Goal: Information Seeking & Learning: Find specific fact

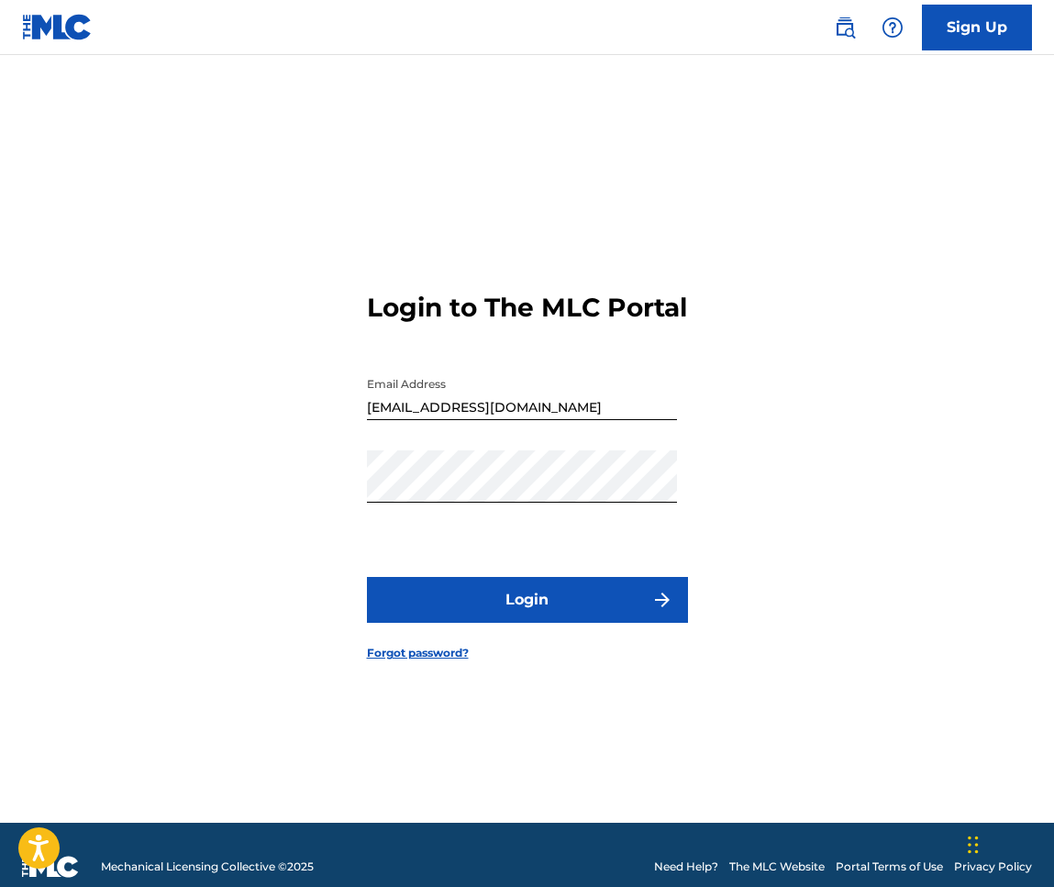
click at [532, 619] on button "Login" at bounding box center [527, 600] width 321 height 46
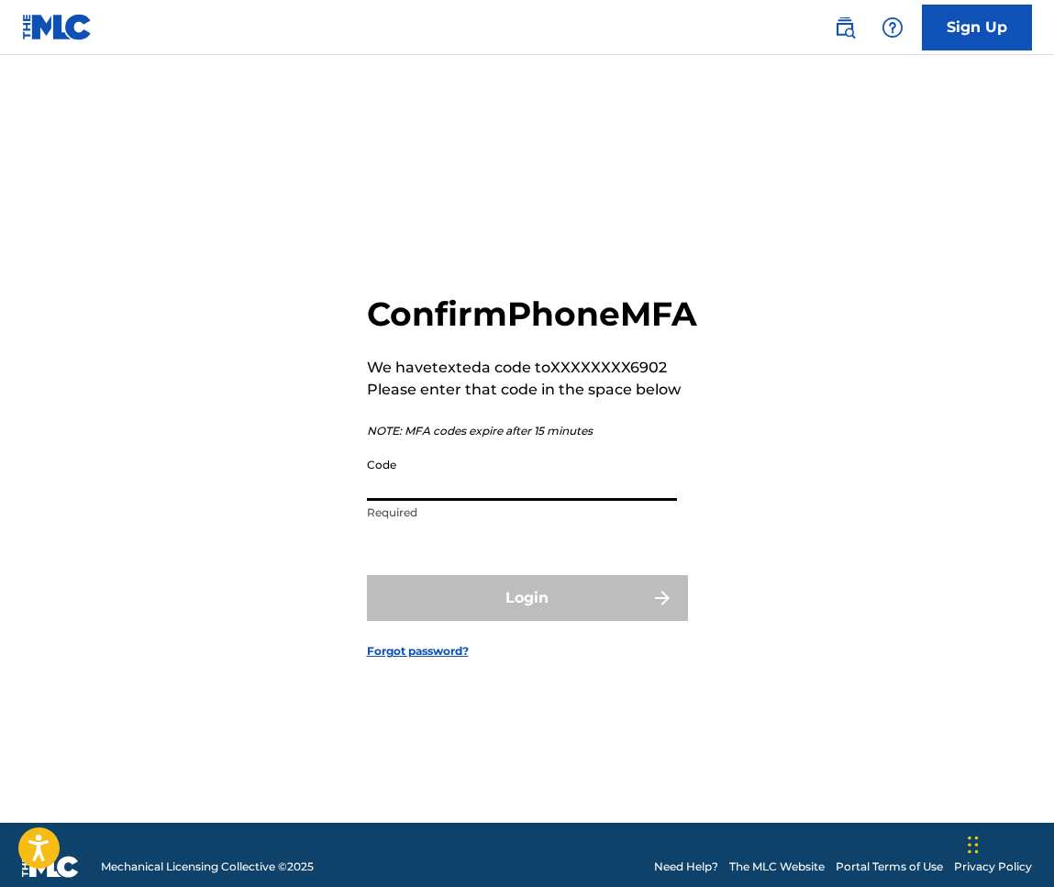
click at [462, 499] on input "Code" at bounding box center [522, 475] width 310 height 52
paste input "500493"
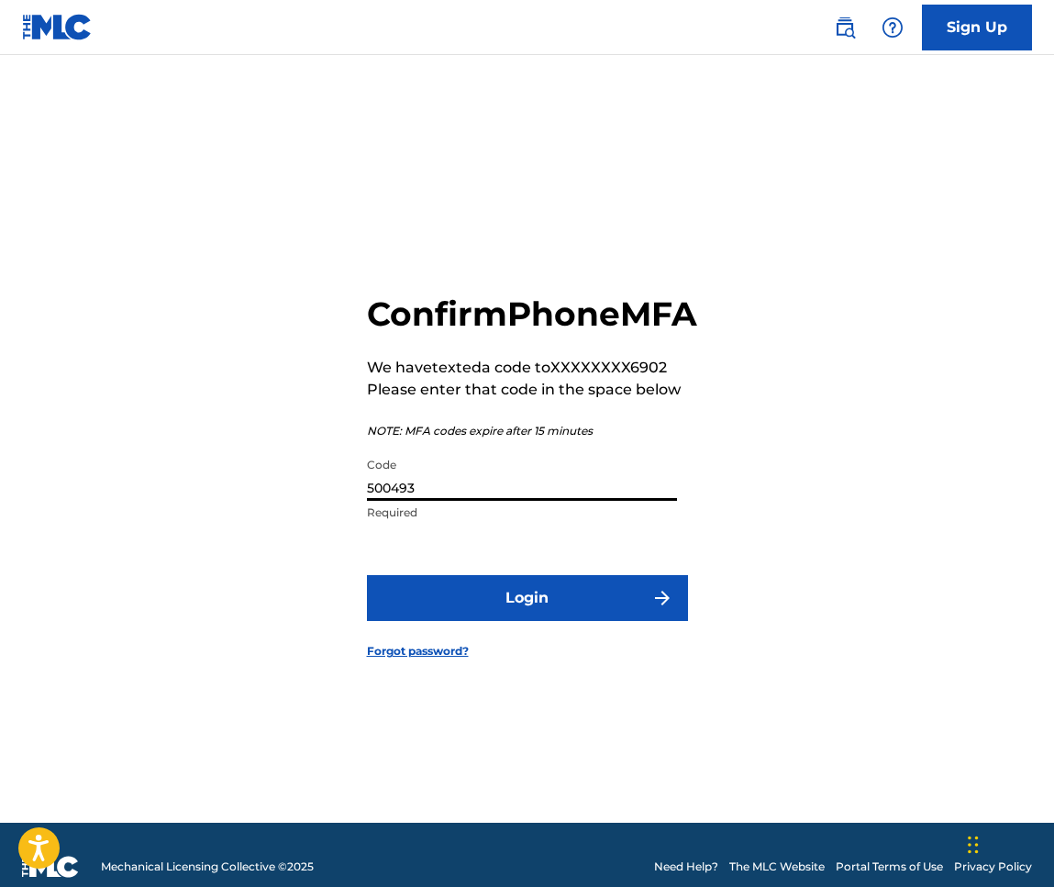
type input "500493"
click at [524, 621] on button "Login" at bounding box center [527, 598] width 321 height 46
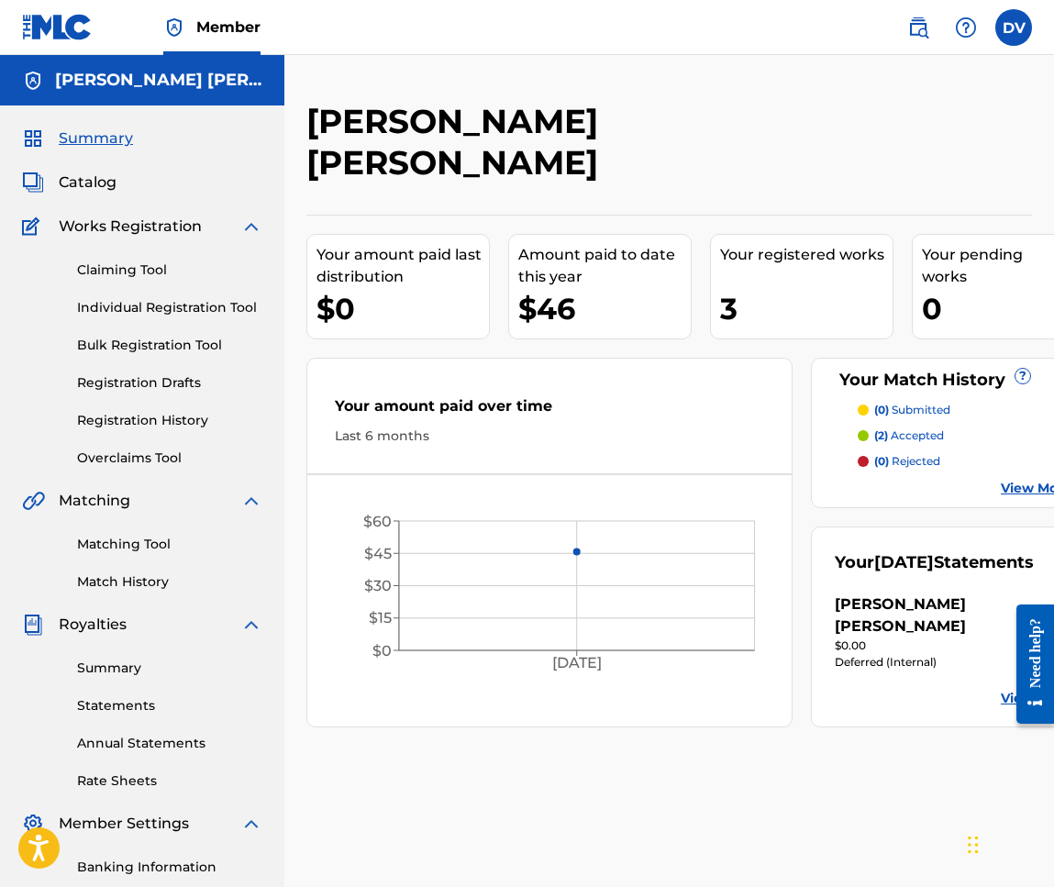
click at [118, 272] on link "Claiming Tool" at bounding box center [169, 270] width 185 height 19
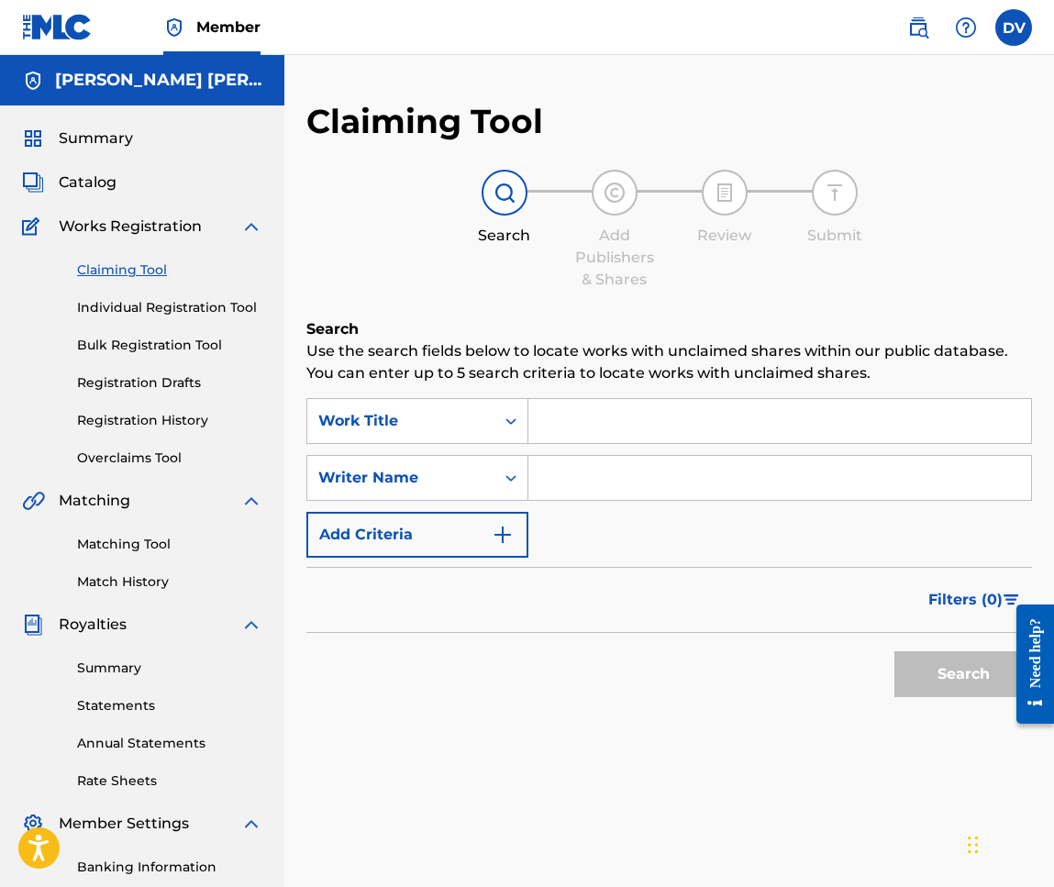
click at [565, 433] on input "Search Form" at bounding box center [779, 421] width 503 height 44
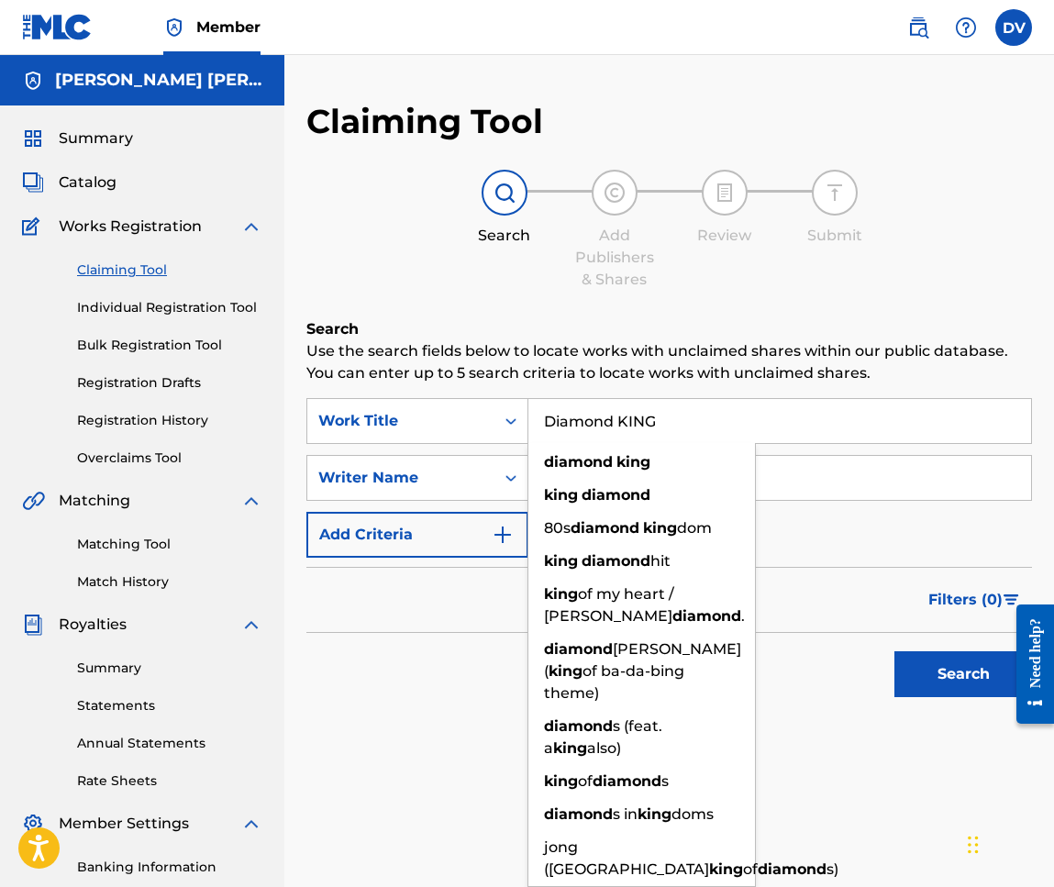
click at [963, 674] on button "Search" at bounding box center [963, 674] width 138 height 46
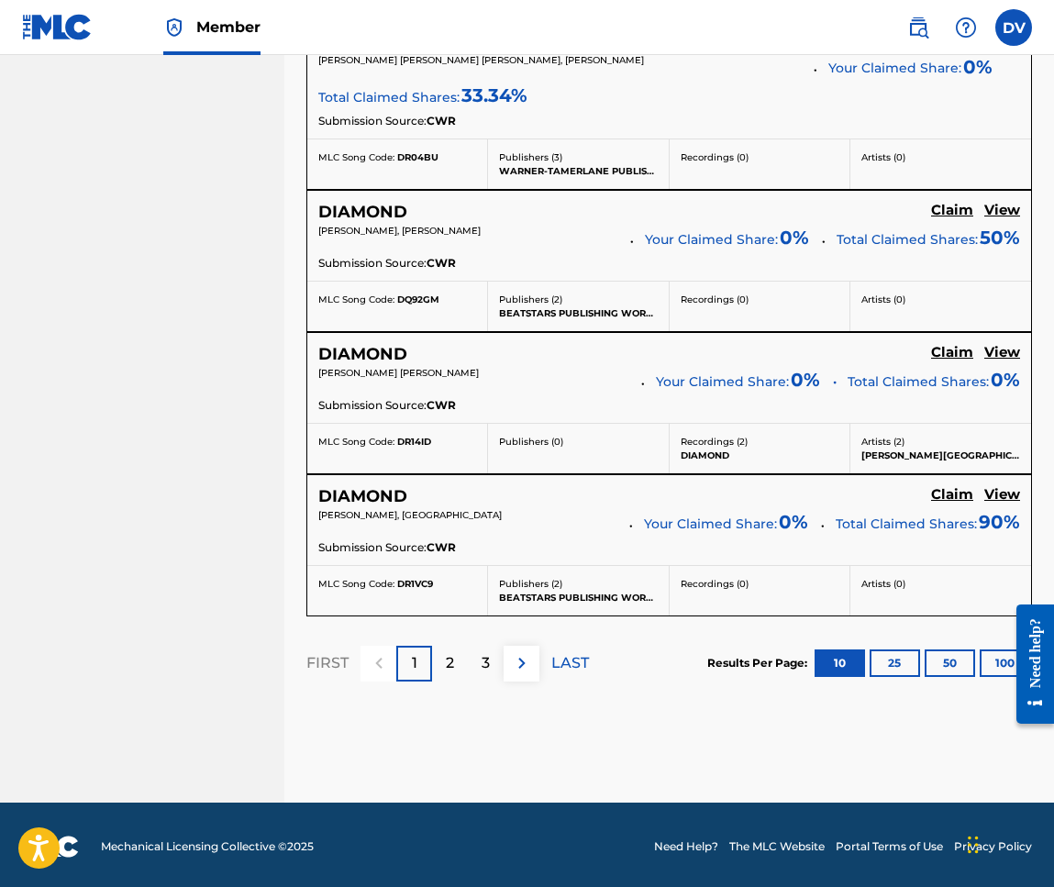
scroll to position [1572, 0]
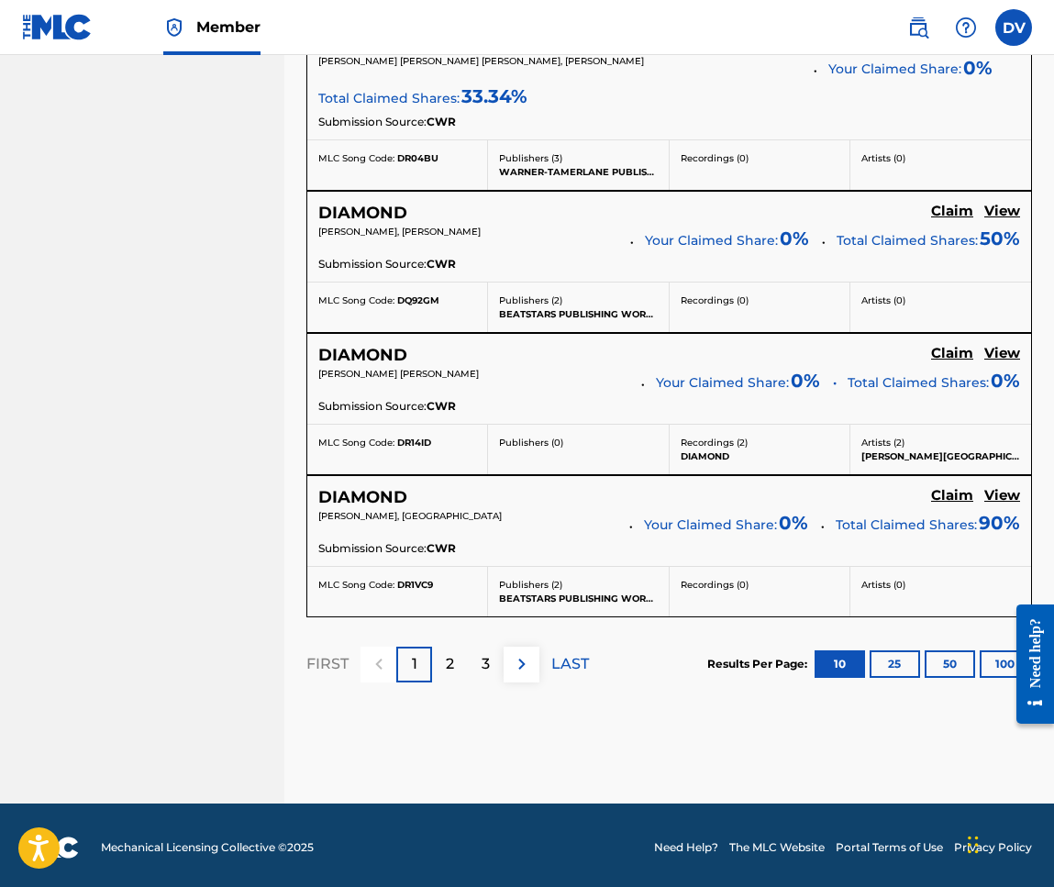
click at [457, 647] on div "2" at bounding box center [450, 665] width 36 height 36
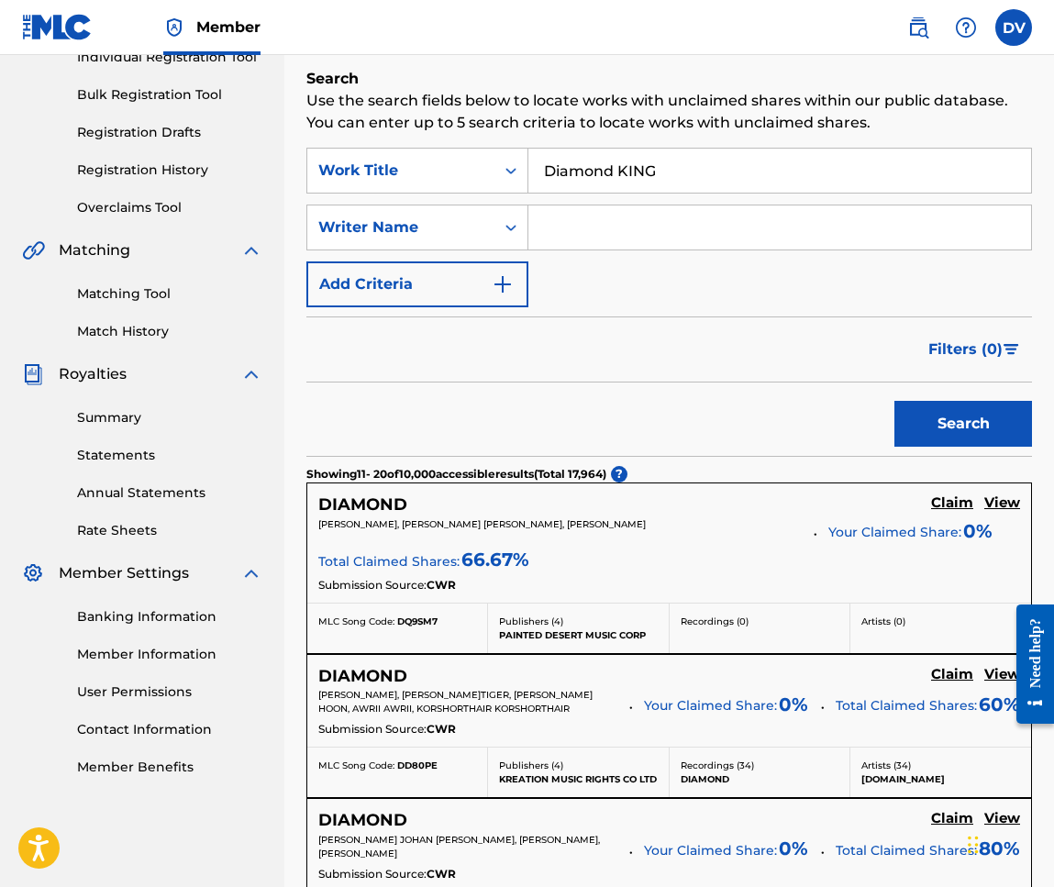
click at [587, 226] on input "Search Form" at bounding box center [779, 228] width 503 height 44
drag, startPoint x: 660, startPoint y: 173, endPoint x: 643, endPoint y: 173, distance: 16.5
click at [650, 173] on input "Diamond KING" at bounding box center [779, 171] width 503 height 44
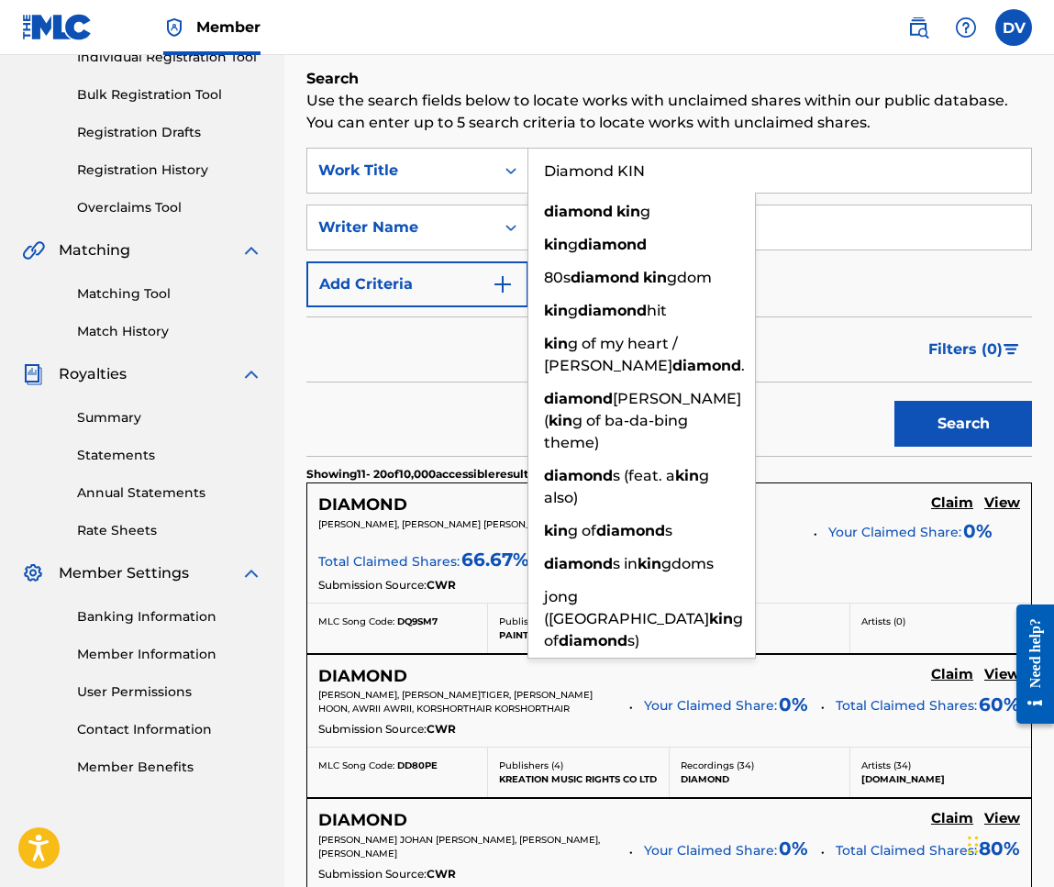
type input "Diamond KING"
click at [963, 424] on button "Search" at bounding box center [963, 424] width 138 height 46
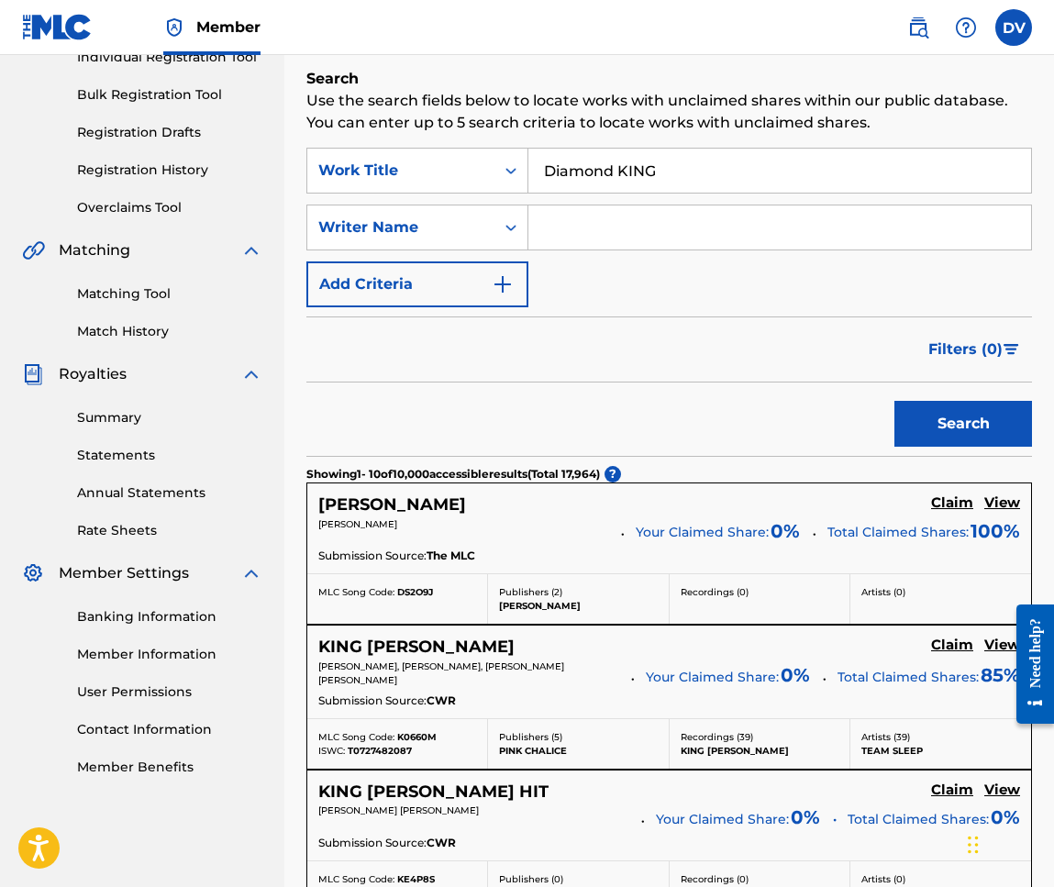
click at [572, 230] on input "Search Form" at bounding box center [779, 228] width 503 height 44
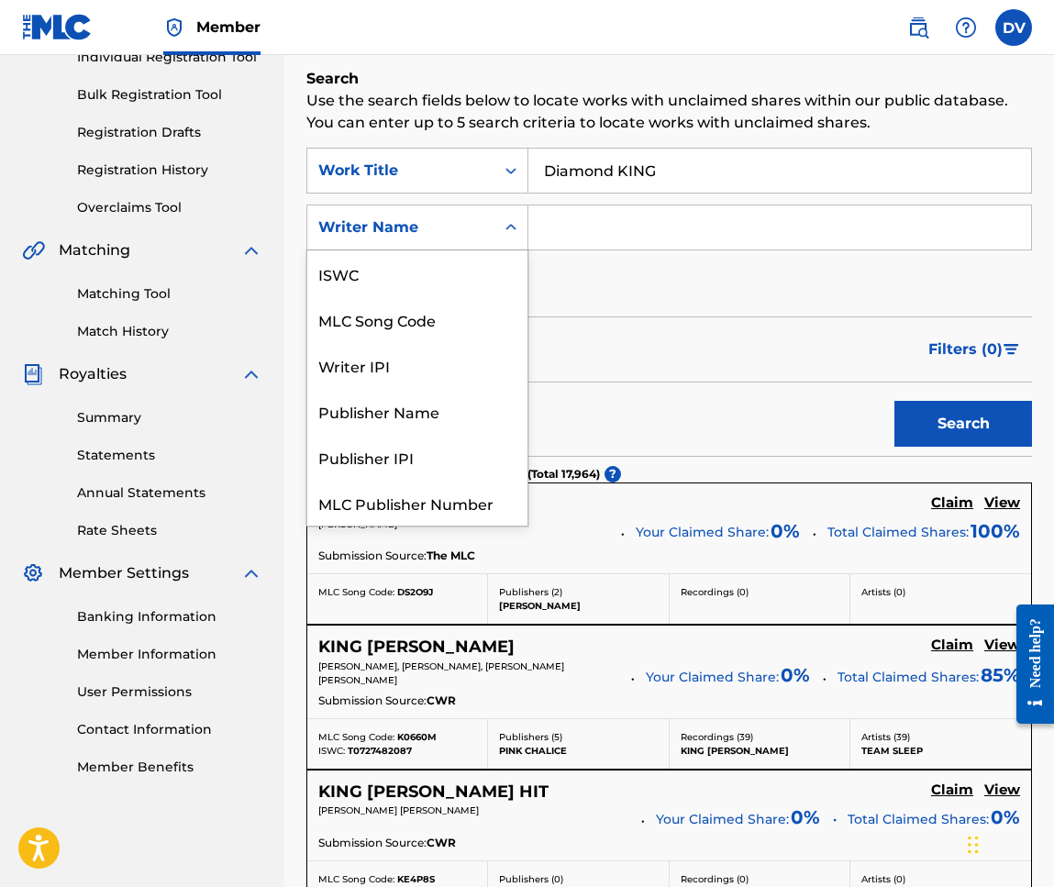
scroll to position [46, 0]
click at [511, 225] on icon "Search Form" at bounding box center [511, 227] width 18 height 18
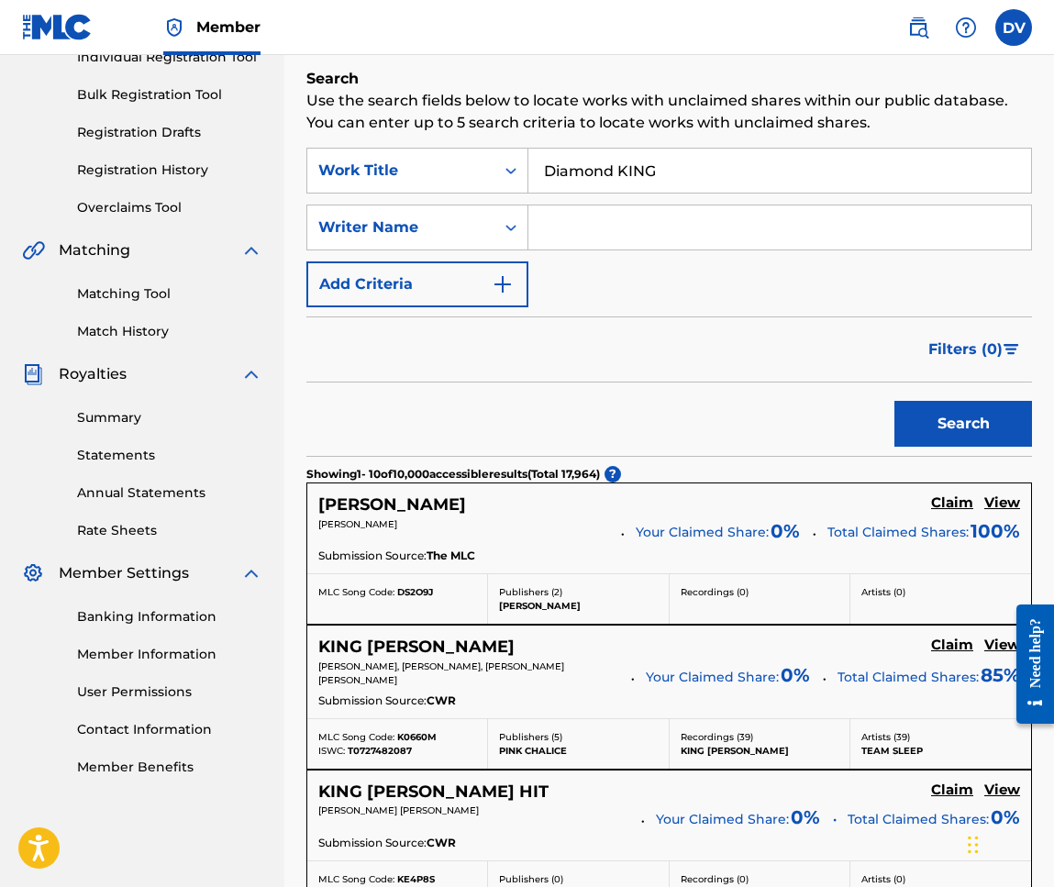
click at [587, 228] on input "Search Form" at bounding box center [779, 228] width 503 height 44
click at [963, 424] on button "Search" at bounding box center [963, 424] width 138 height 46
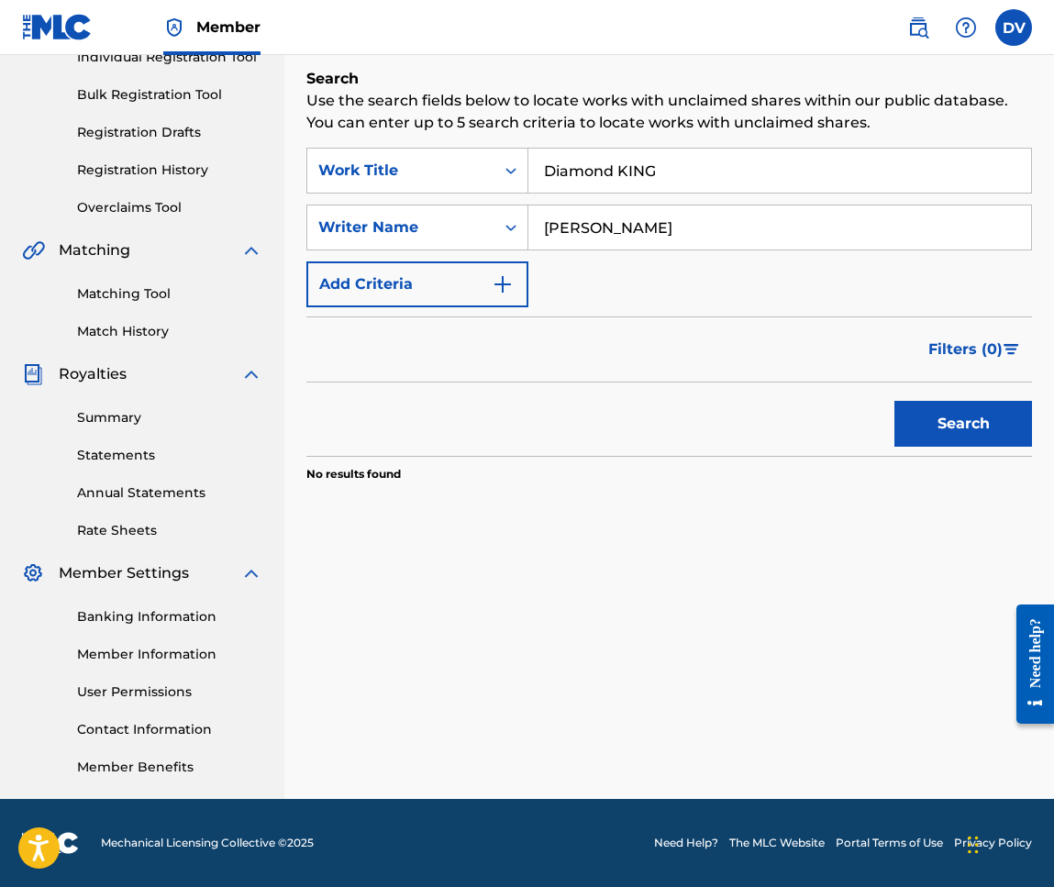
click at [592, 230] on input "Daisy Villa" at bounding box center [779, 228] width 503 height 44
type input "[PERSON_NAME] [PERSON_NAME]"
click at [956, 433] on button "Search" at bounding box center [963, 424] width 138 height 46
drag, startPoint x: 699, startPoint y: 228, endPoint x: 447, endPoint y: 186, distance: 255.8
click at [447, 186] on div "SearchWithCriteria9895aec4-cb75-48c0-a7b5-e23113f2887d Work Title Diamond KING …" at bounding box center [669, 228] width 726 height 160
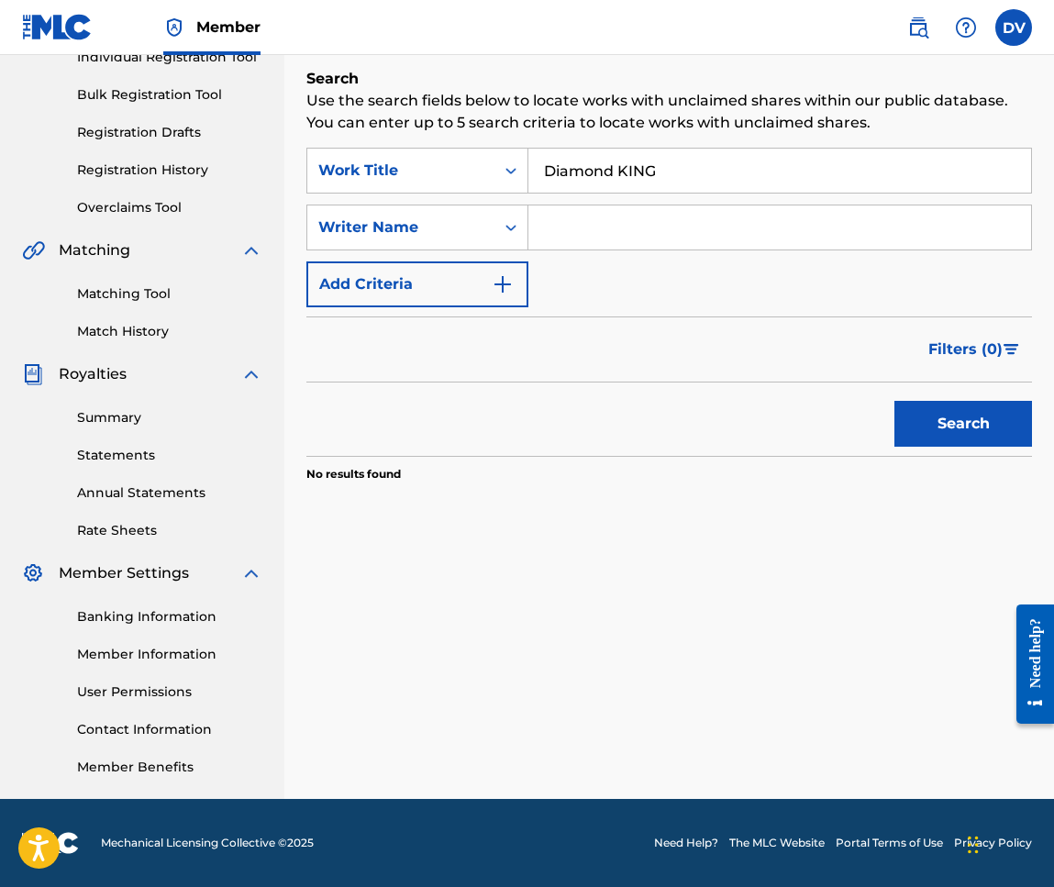
click at [661, 170] on input "Diamond KING" at bounding box center [779, 171] width 503 height 44
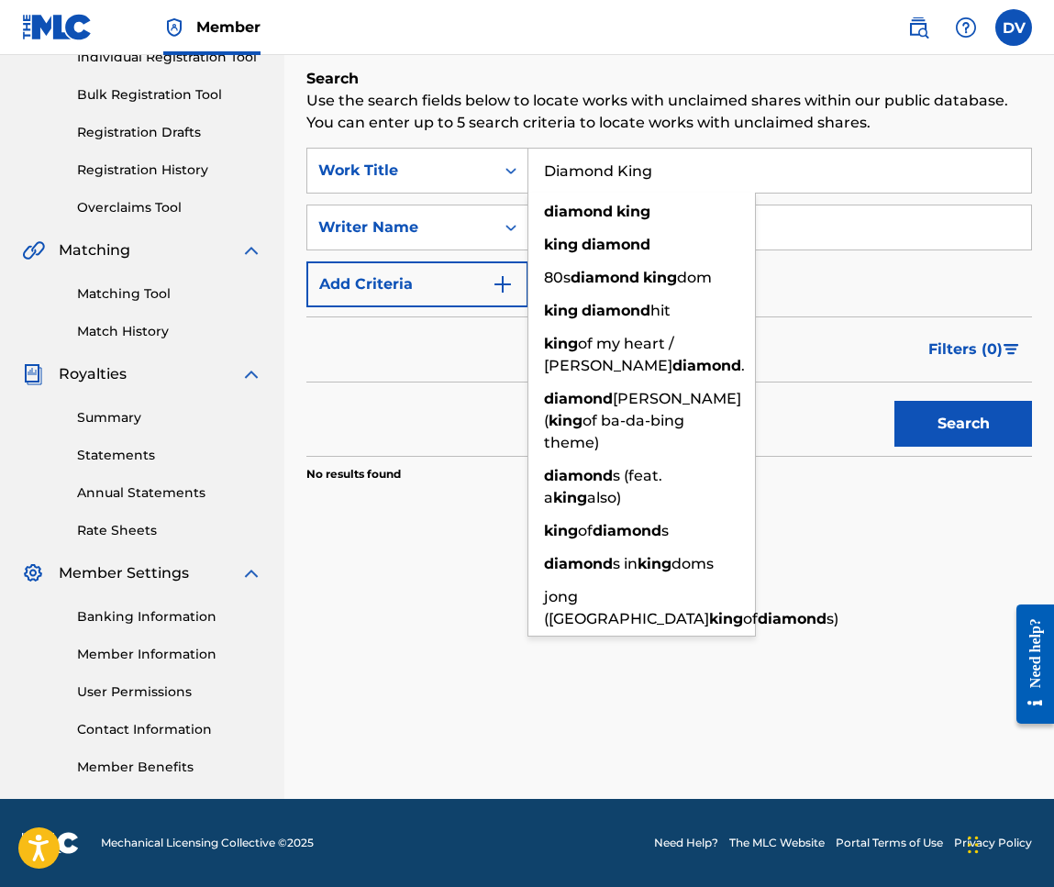
type input "Diamond King"
click at [963, 424] on button "Search" at bounding box center [963, 424] width 138 height 46
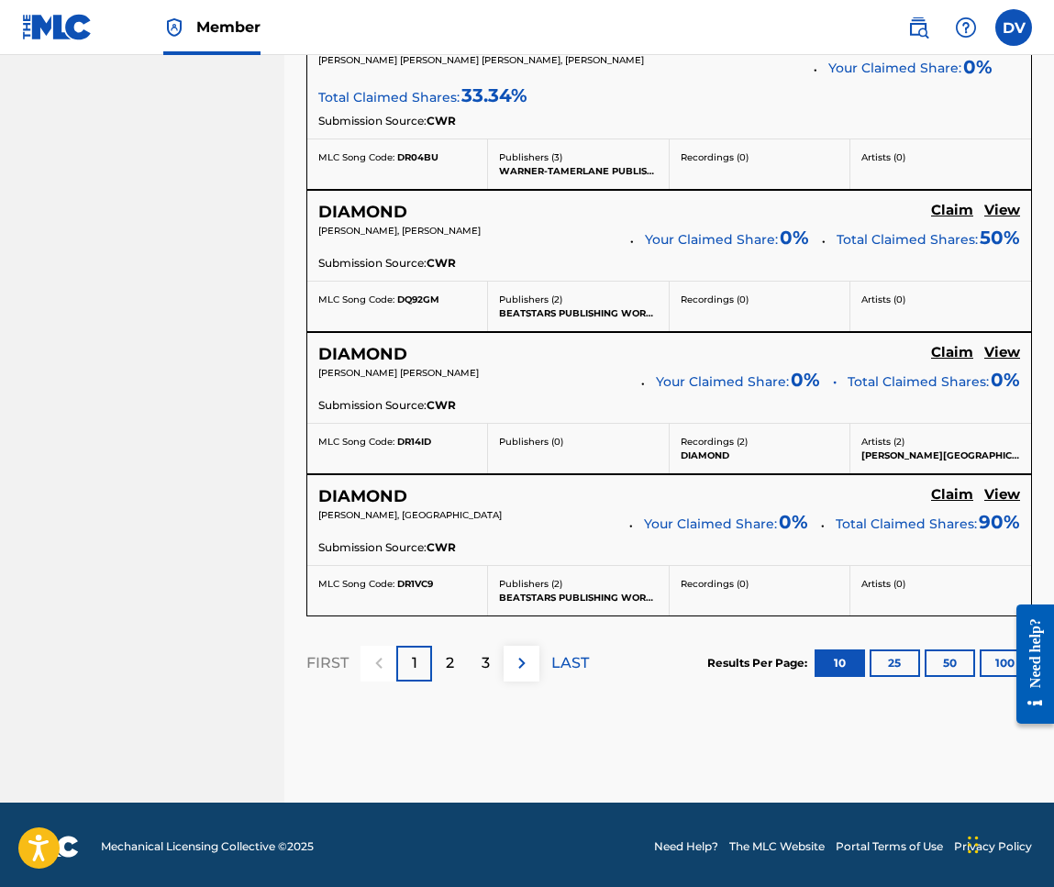
scroll to position [1572, 0]
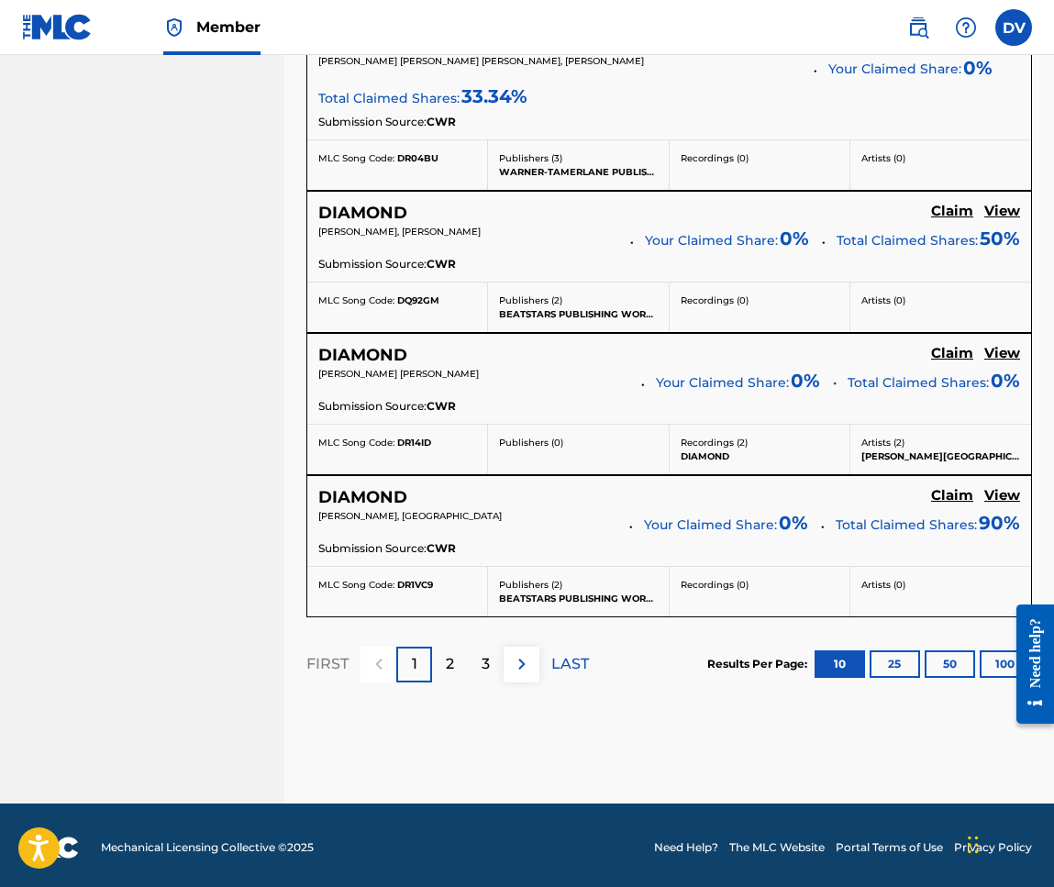
click at [449, 667] on p "2" at bounding box center [450, 664] width 8 height 22
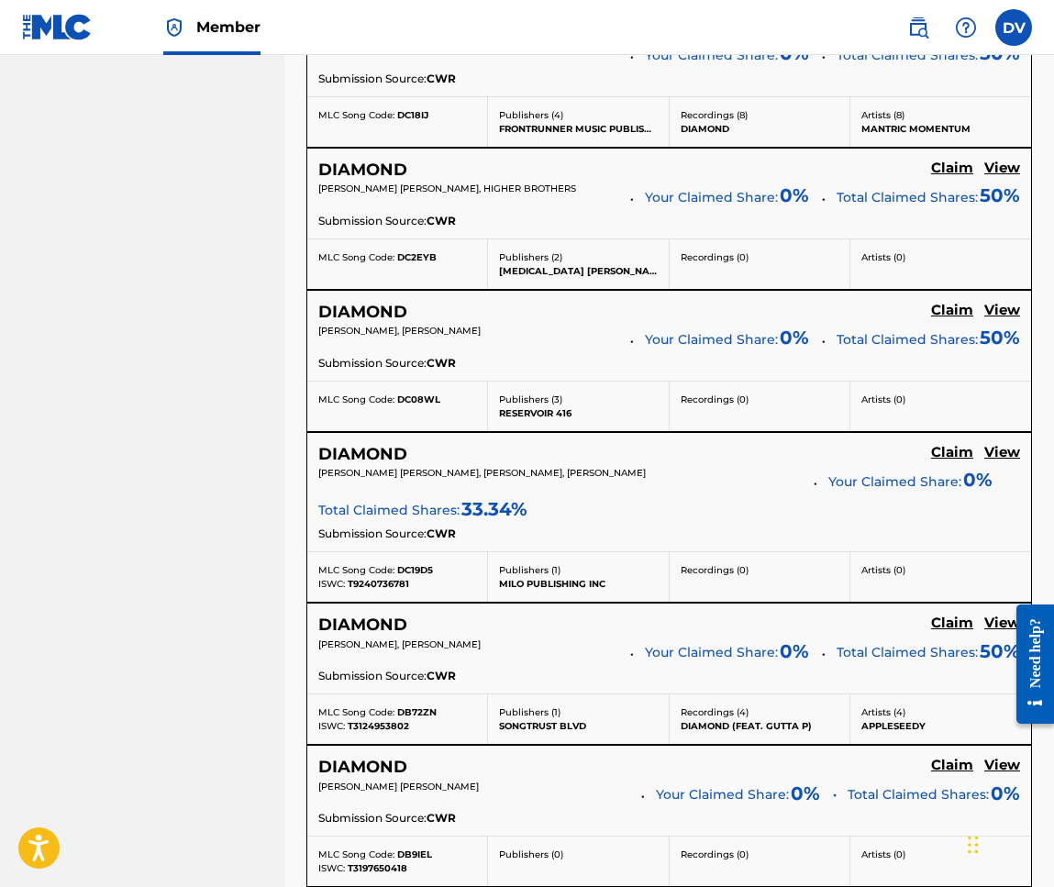
scroll to position [1482, 0]
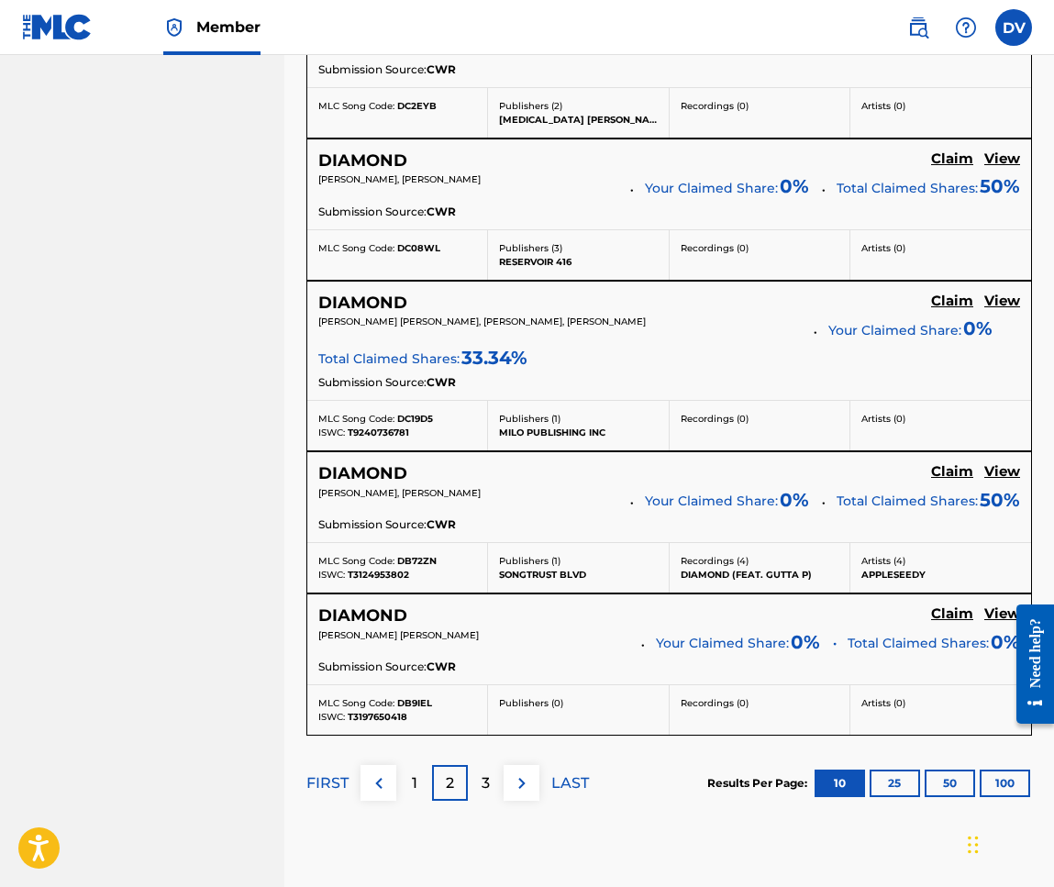
click at [472, 776] on div "3" at bounding box center [486, 783] width 36 height 36
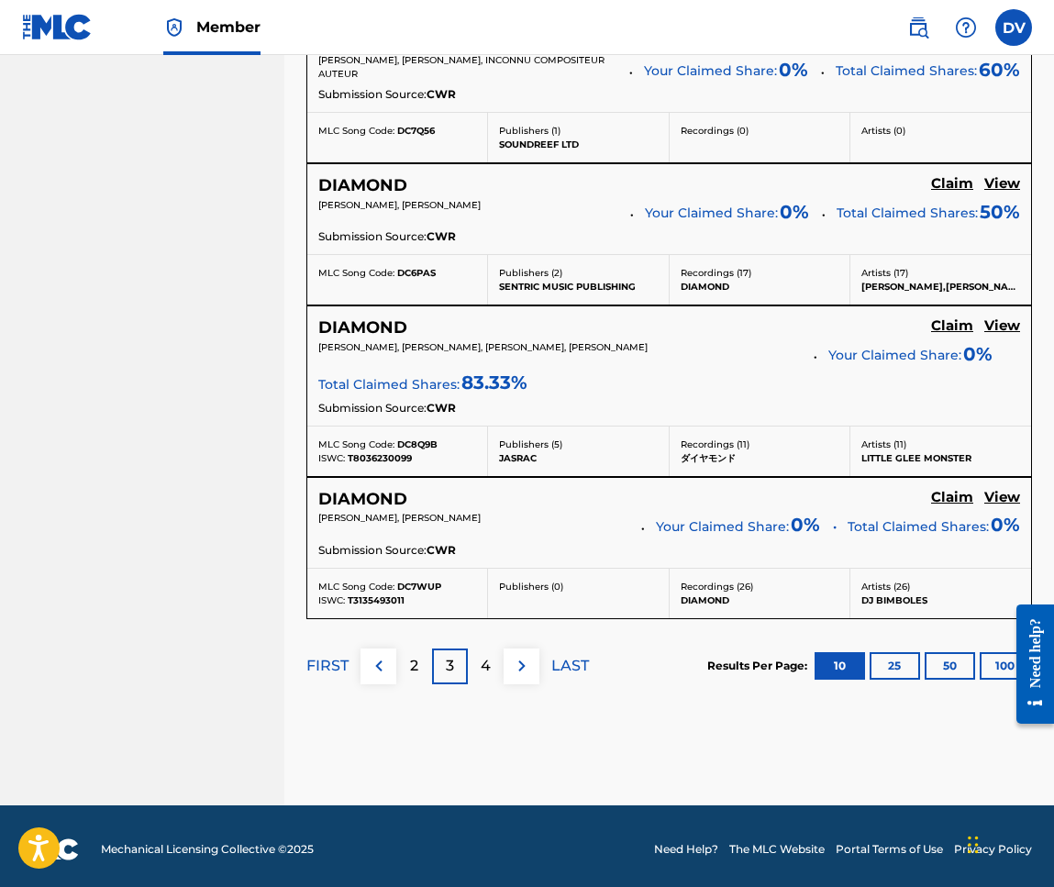
scroll to position [1600, 0]
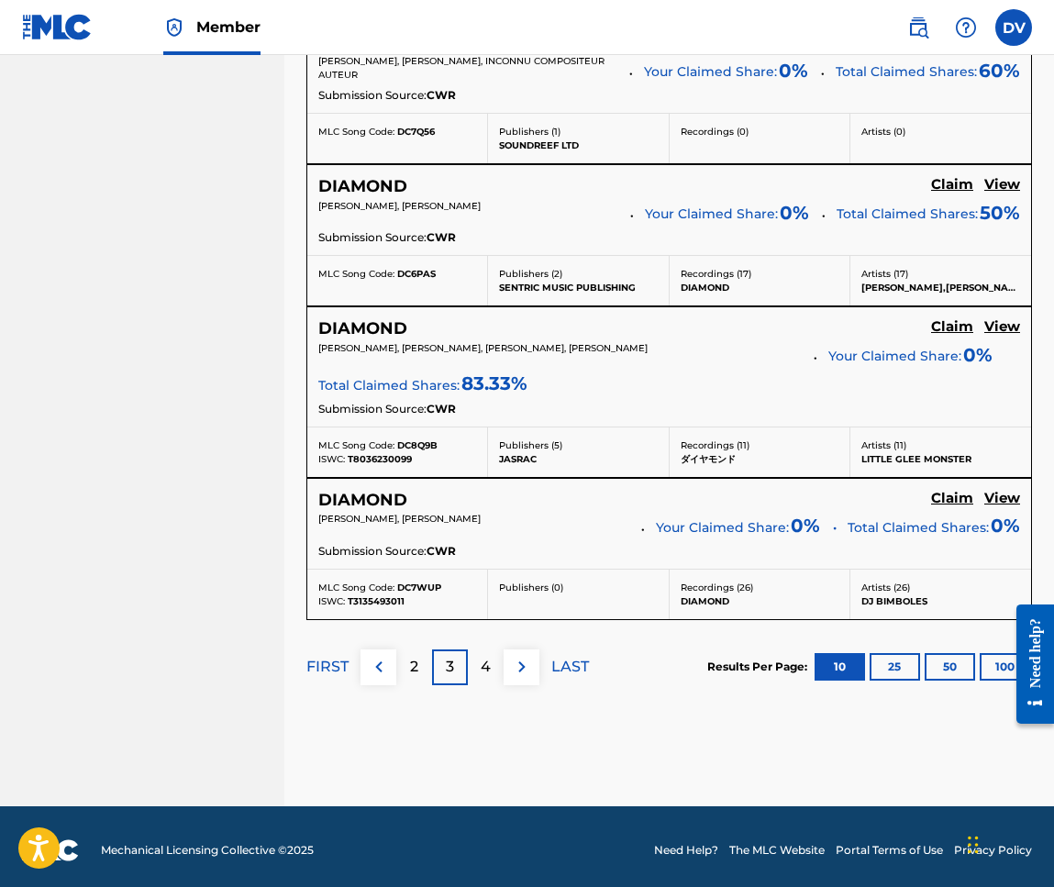
click at [451, 665] on p "3" at bounding box center [450, 667] width 8 height 22
click at [494, 662] on div "4" at bounding box center [486, 668] width 36 height 36
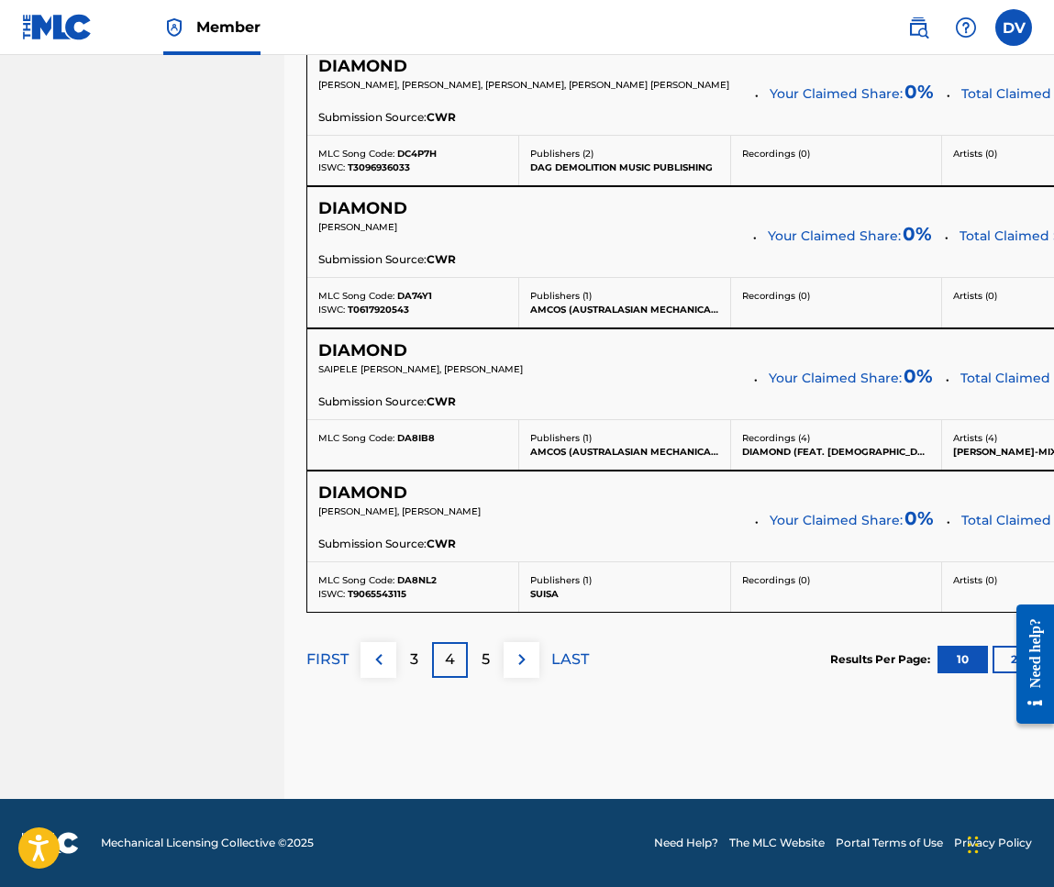
scroll to position [1545, 0]
click at [487, 658] on p "5" at bounding box center [486, 660] width 8 height 22
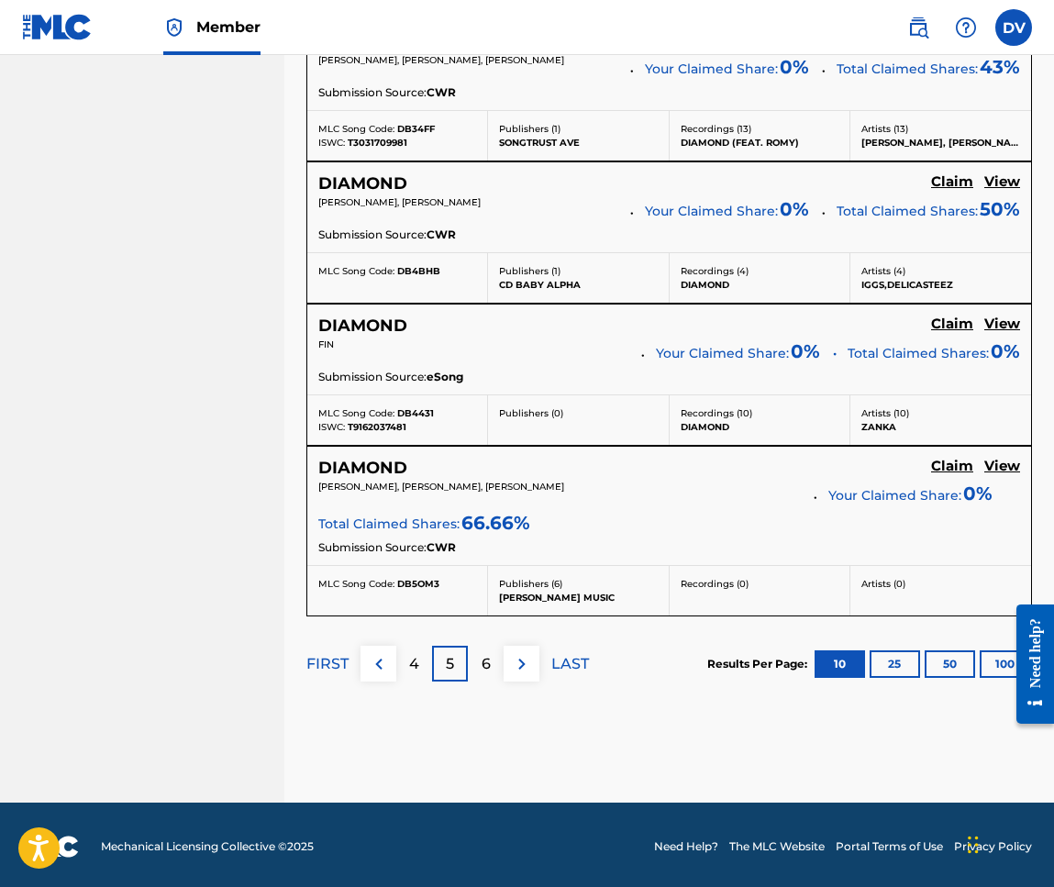
scroll to position [1569, 0]
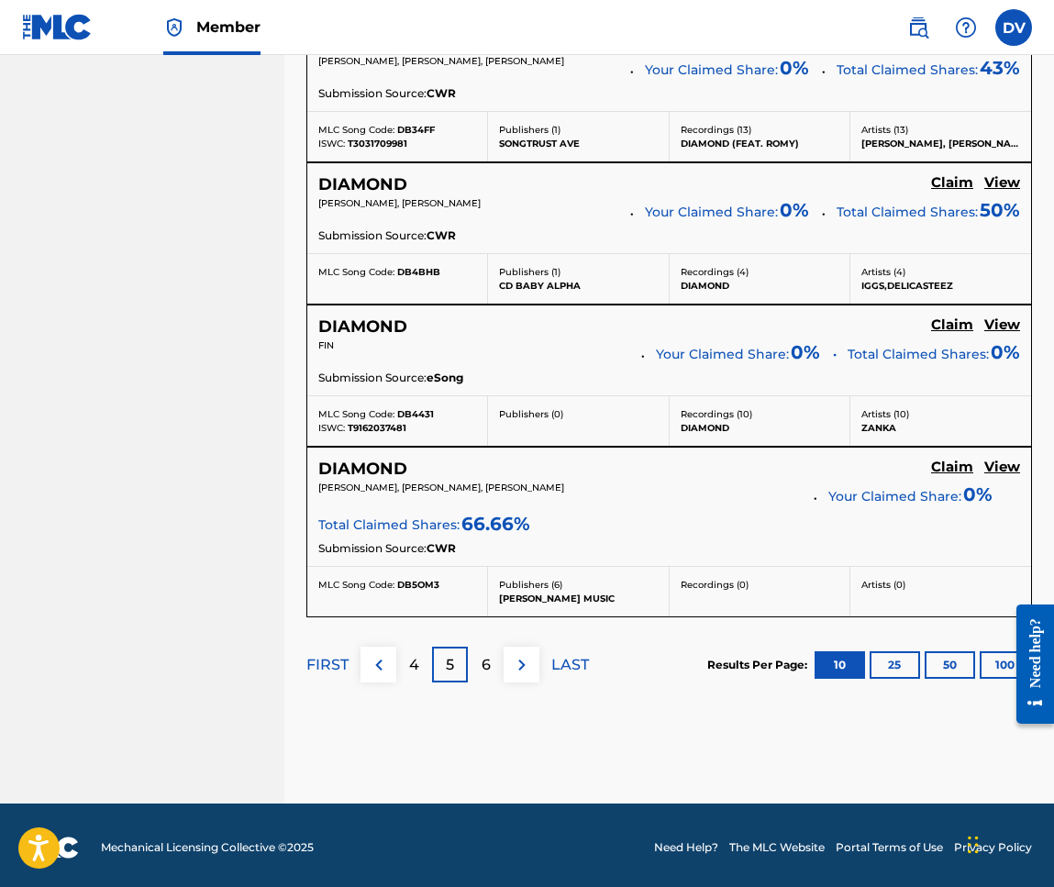
click at [488, 656] on p "6" at bounding box center [486, 665] width 9 height 22
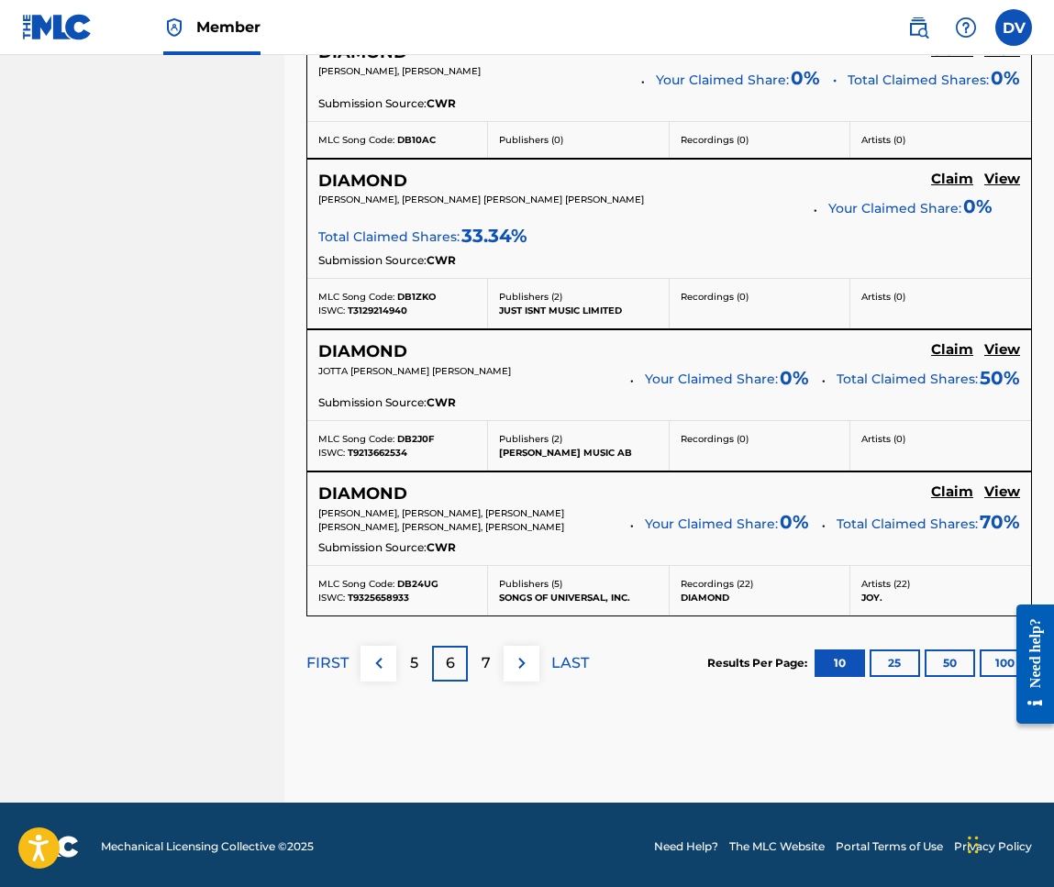
scroll to position [1572, 0]
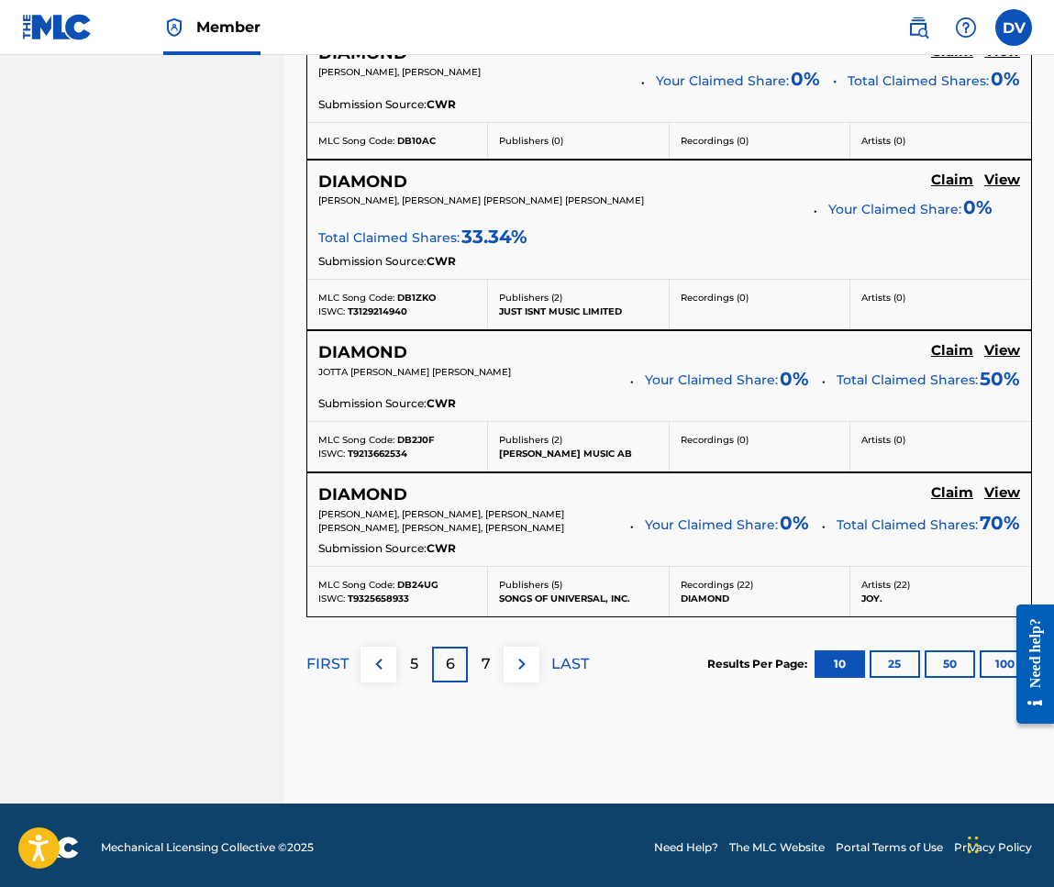
click at [486, 661] on p "7" at bounding box center [486, 664] width 9 height 22
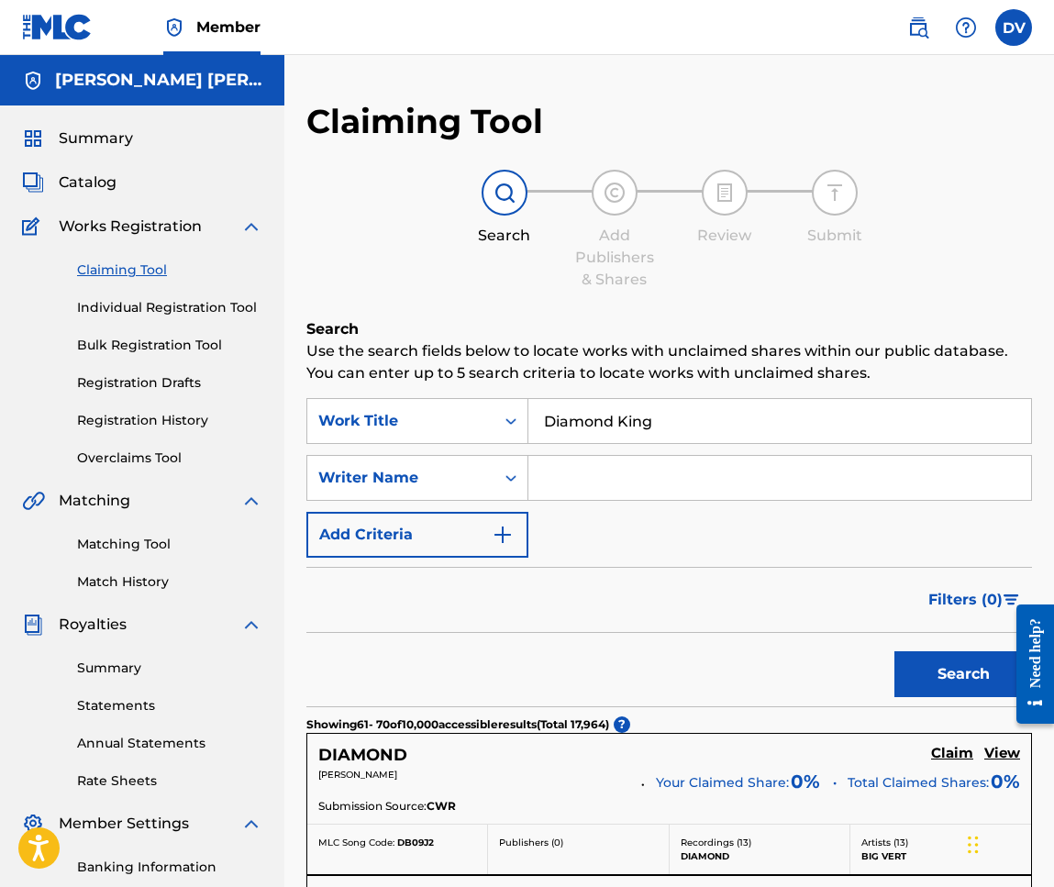
scroll to position [0, 0]
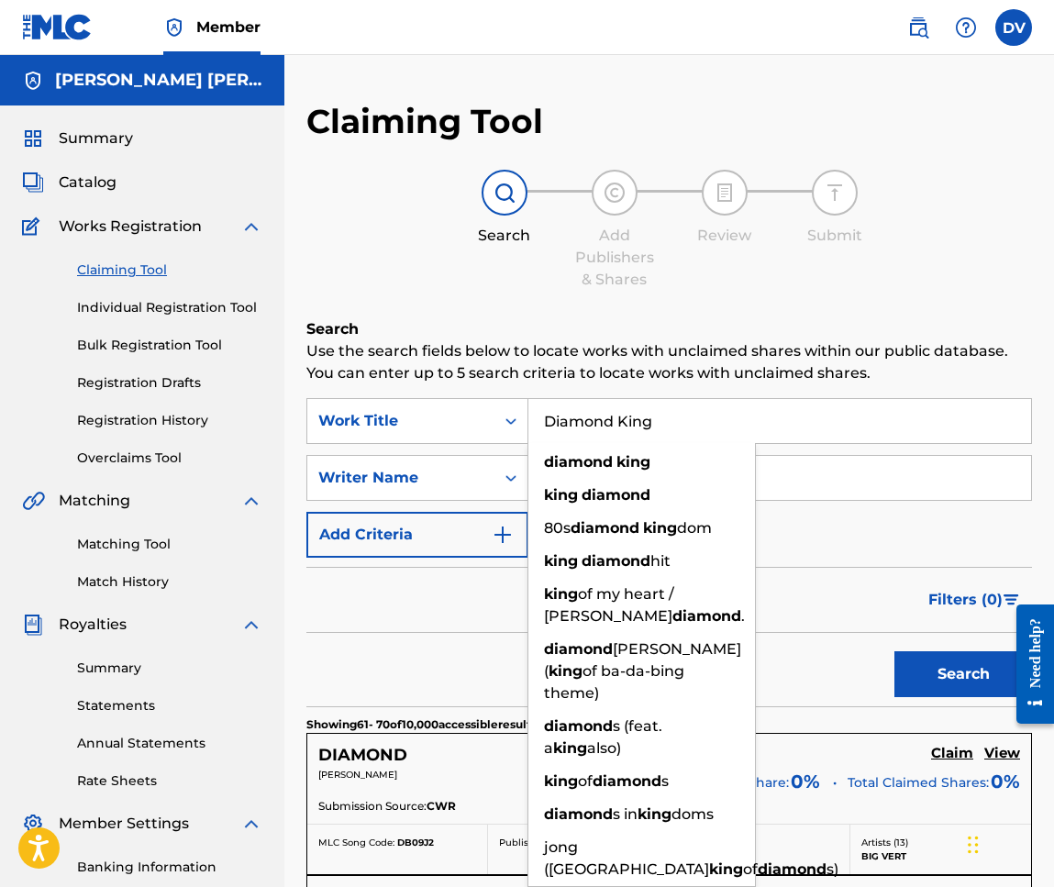
drag, startPoint x: 663, startPoint y: 428, endPoint x: 537, endPoint y: 417, distance: 127.1
click at [537, 417] on input "Diamond King" at bounding box center [779, 421] width 503 height 44
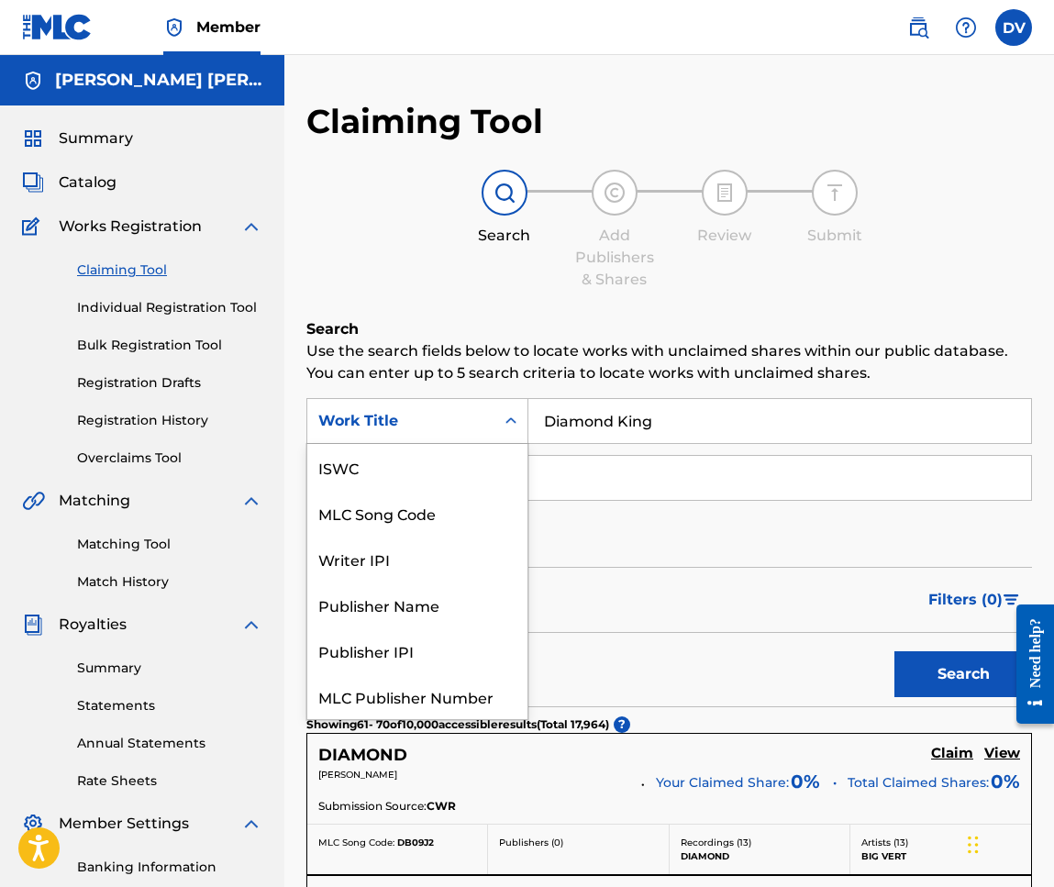
click at [513, 419] on icon "Search Form" at bounding box center [511, 421] width 18 height 18
click at [451, 283] on div "Search Add Publishers & Shares Review Submit" at bounding box center [669, 230] width 726 height 121
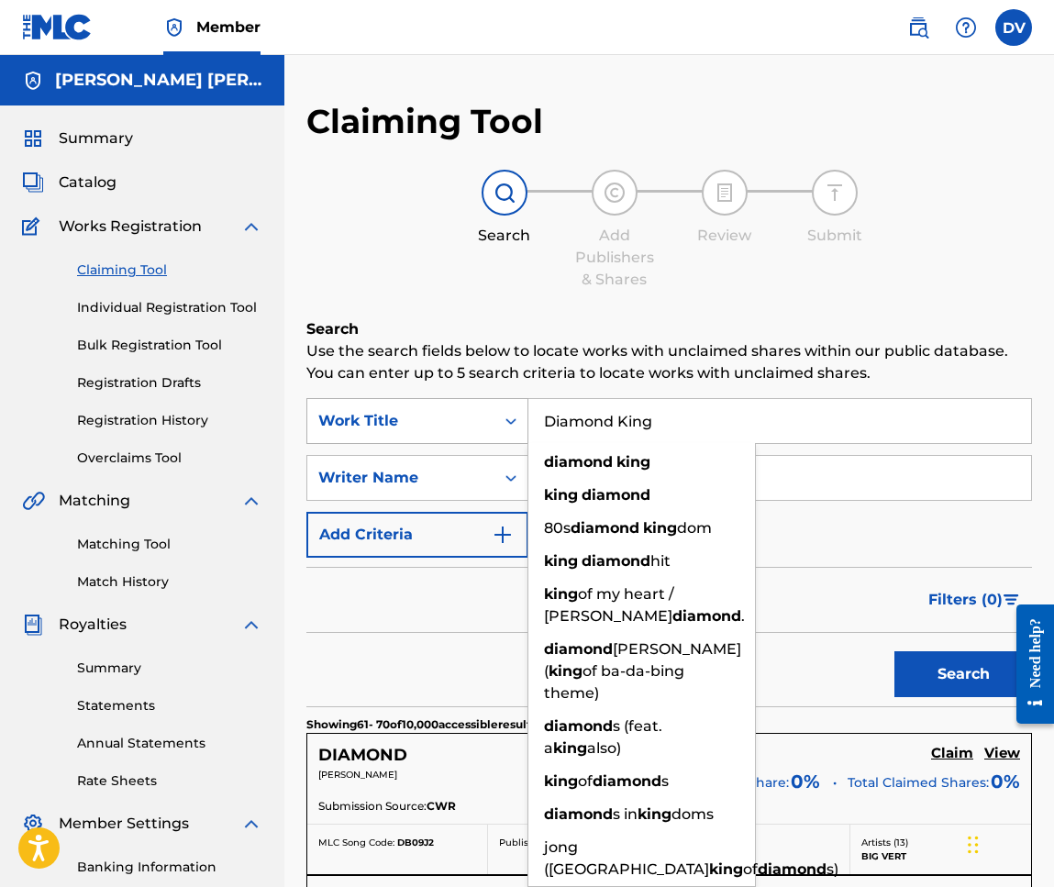
drag, startPoint x: 658, startPoint y: 431, endPoint x: 518, endPoint y: 422, distance: 139.8
click at [518, 423] on div "SearchWithCriteria9895aec4-cb75-48c0-a7b5-e23113f2887d Work Title Diamond King …" at bounding box center [669, 421] width 726 height 46
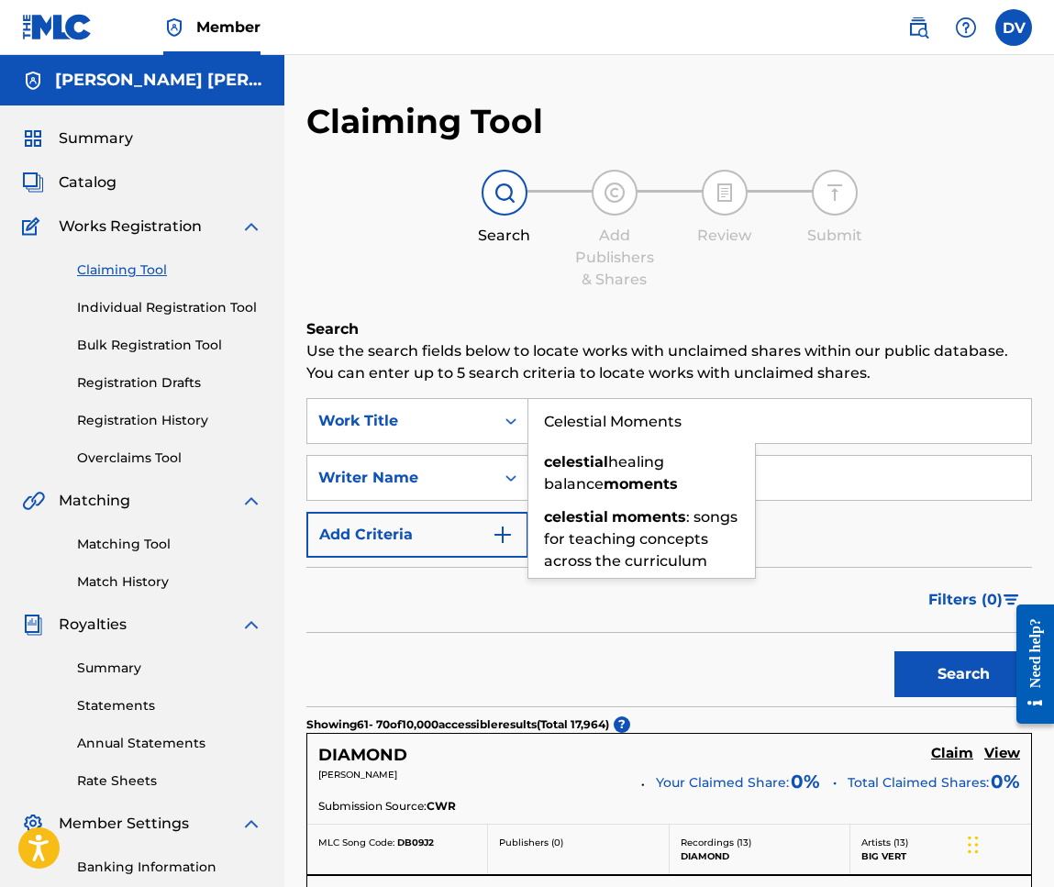
type input "Celestial Moments"
click at [963, 674] on button "Search" at bounding box center [963, 674] width 138 height 46
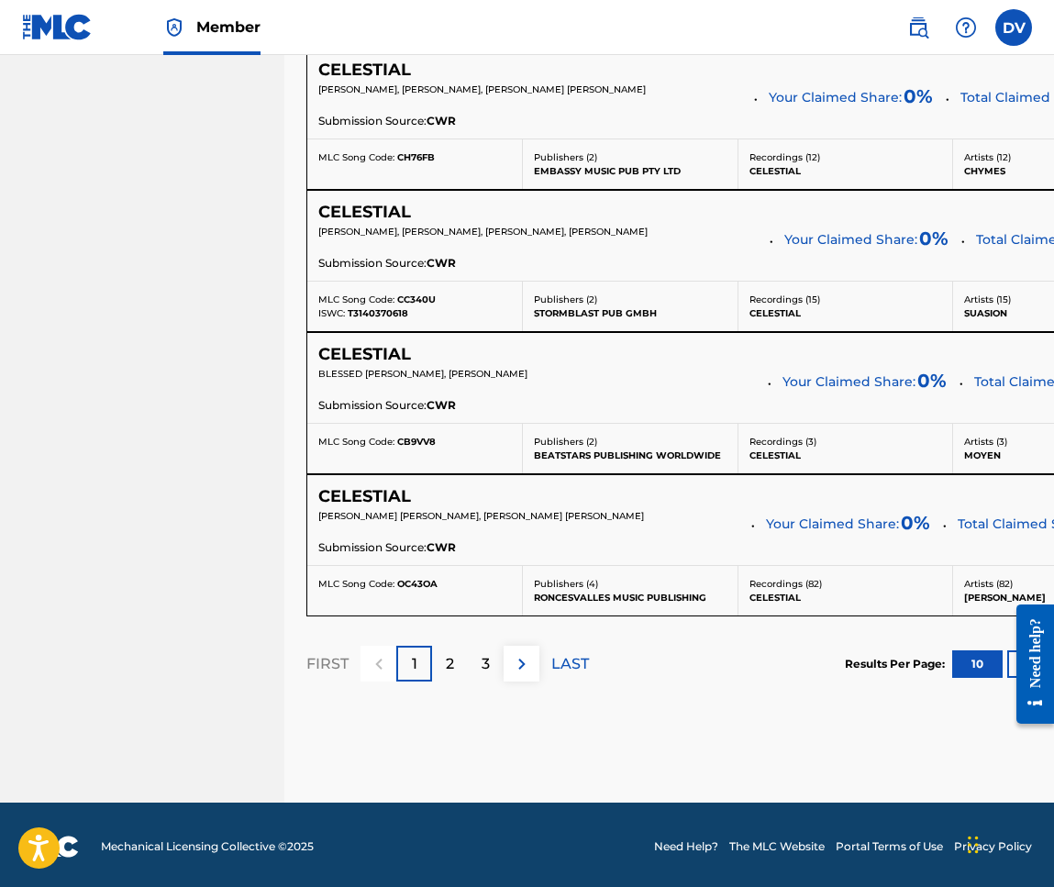
scroll to position [1538, 0]
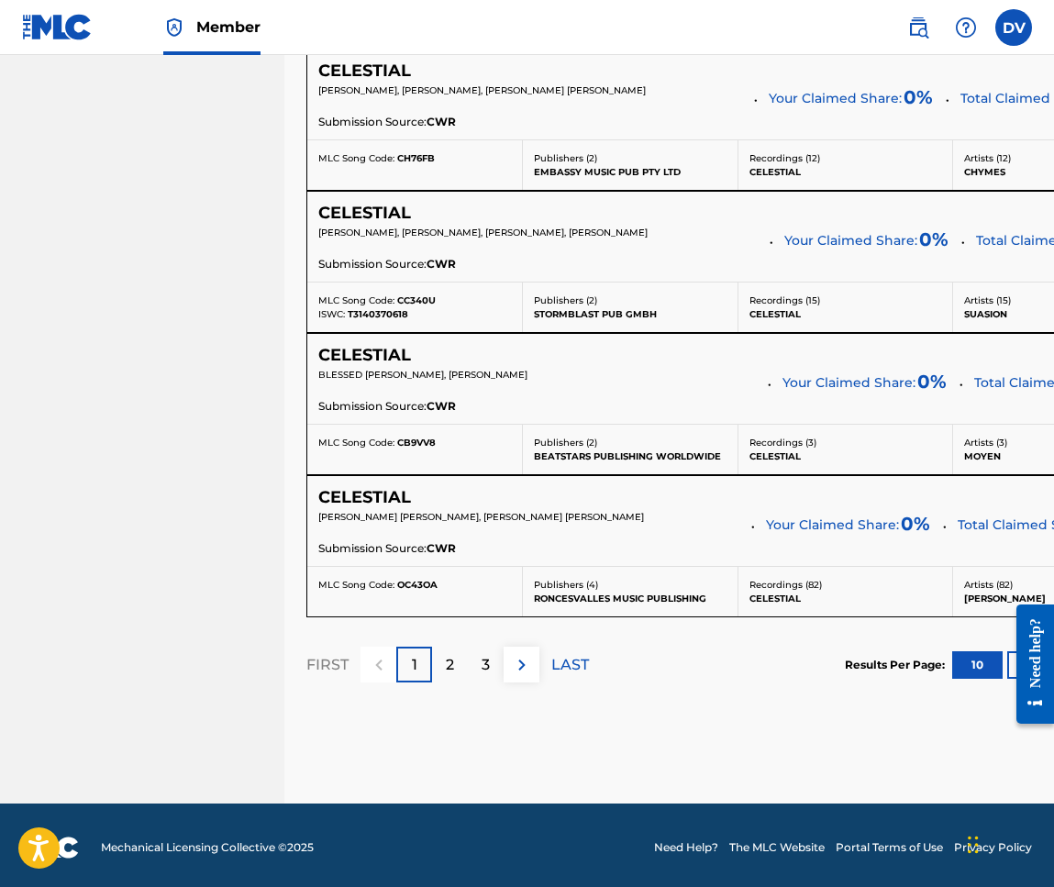
click at [455, 657] on div "2" at bounding box center [450, 665] width 36 height 36
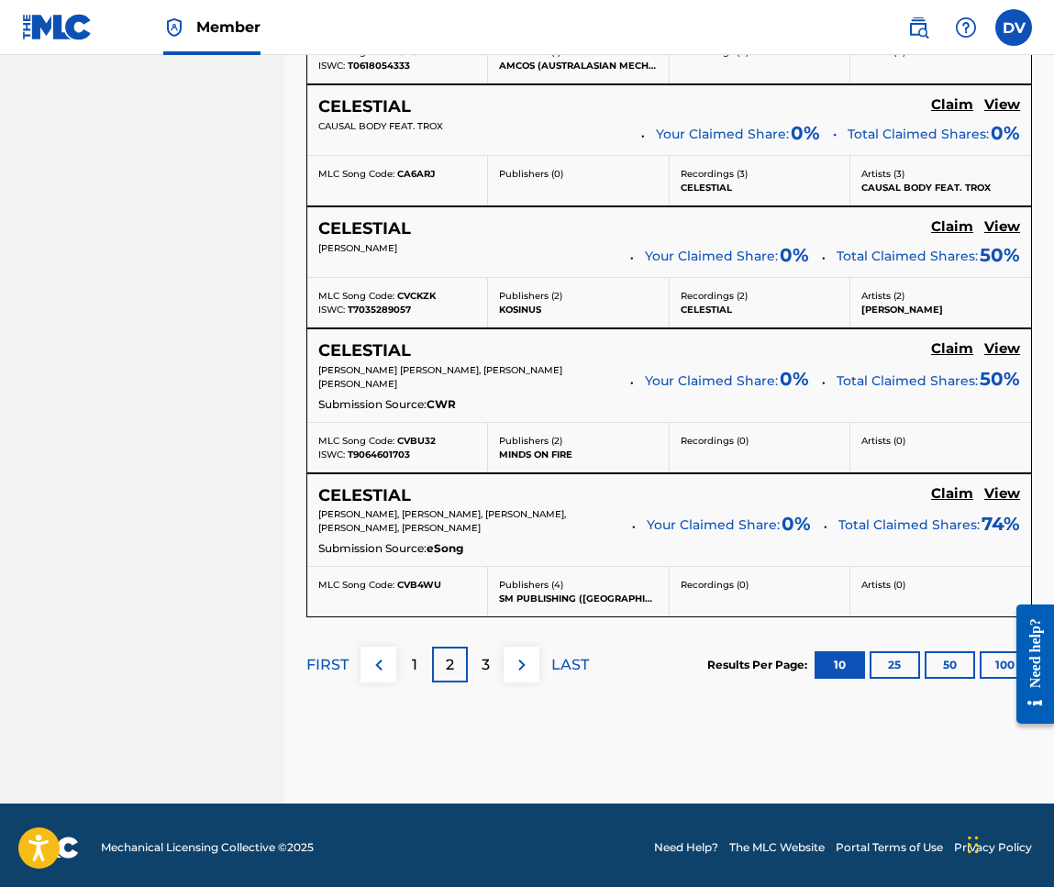
scroll to position [1500, 0]
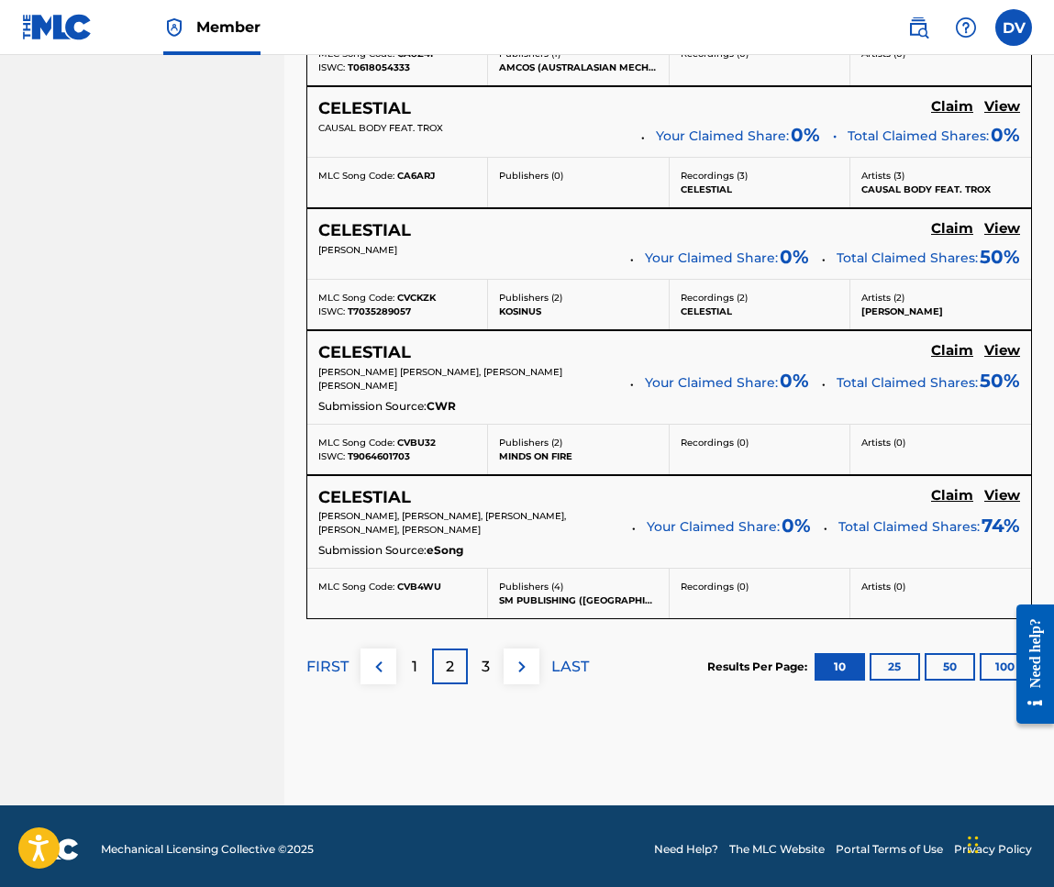
click at [454, 663] on p "2" at bounding box center [450, 667] width 8 height 22
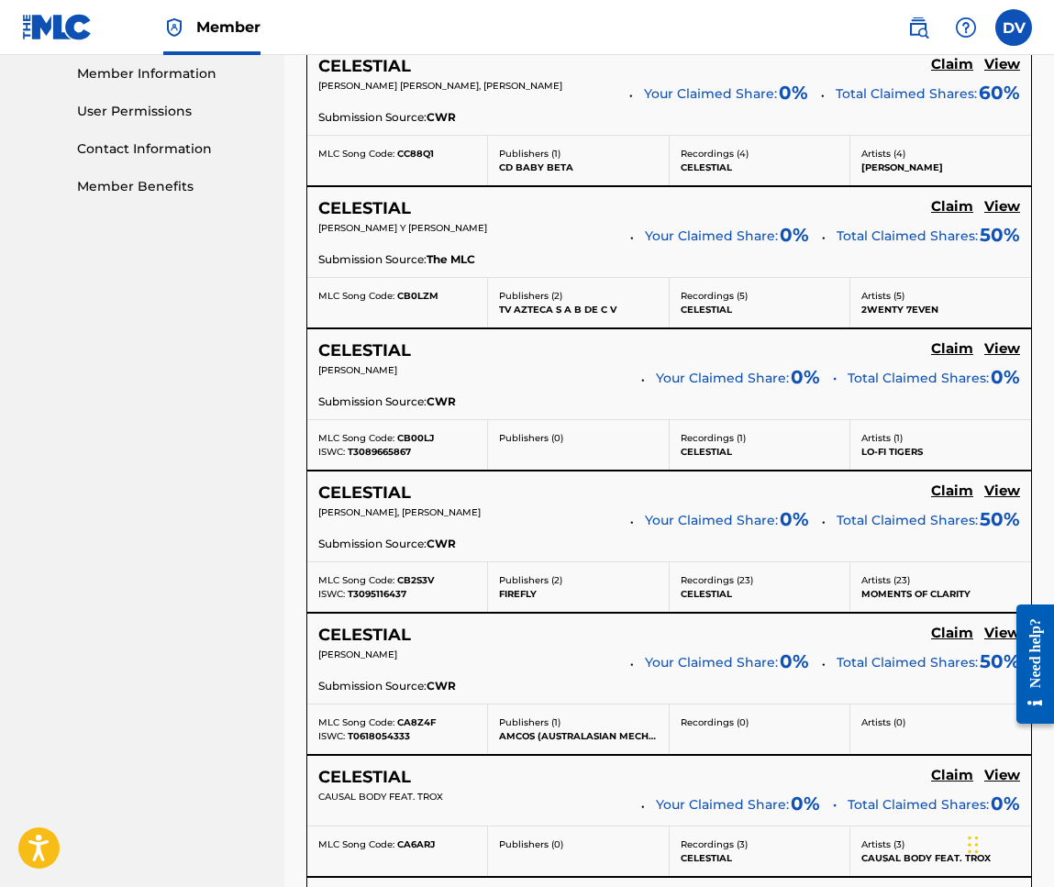
scroll to position [830, 0]
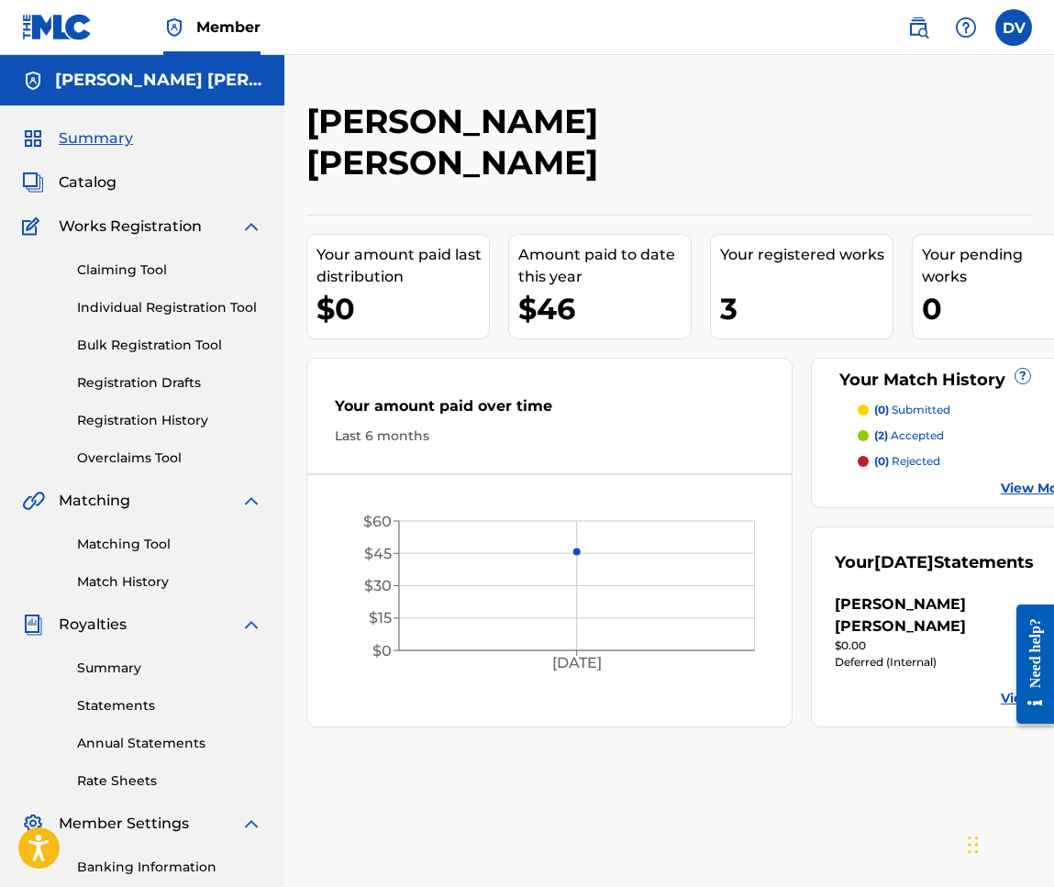
click at [143, 417] on link "Registration History" at bounding box center [169, 420] width 185 height 19
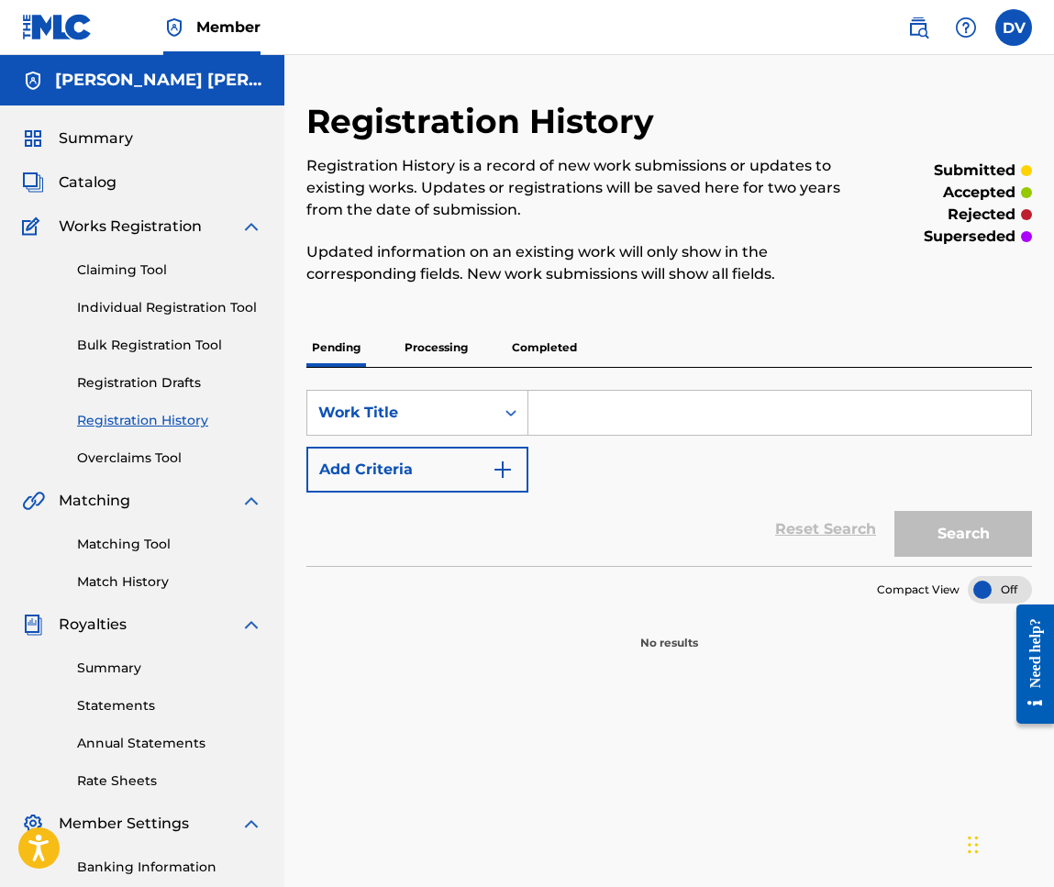
click at [440, 350] on p "Processing" at bounding box center [436, 347] width 74 height 39
click at [535, 353] on p "Completed" at bounding box center [544, 347] width 76 height 39
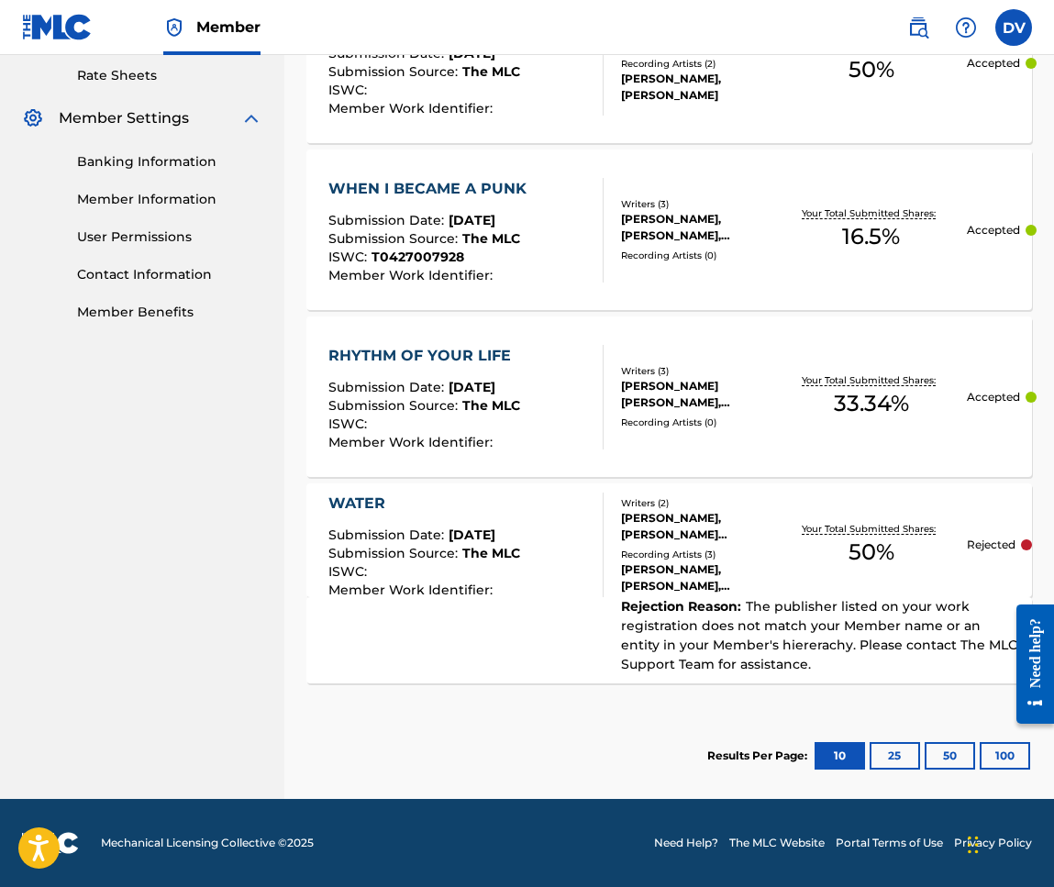
scroll to position [706, 0]
click at [890, 751] on button "25" at bounding box center [895, 756] width 50 height 28
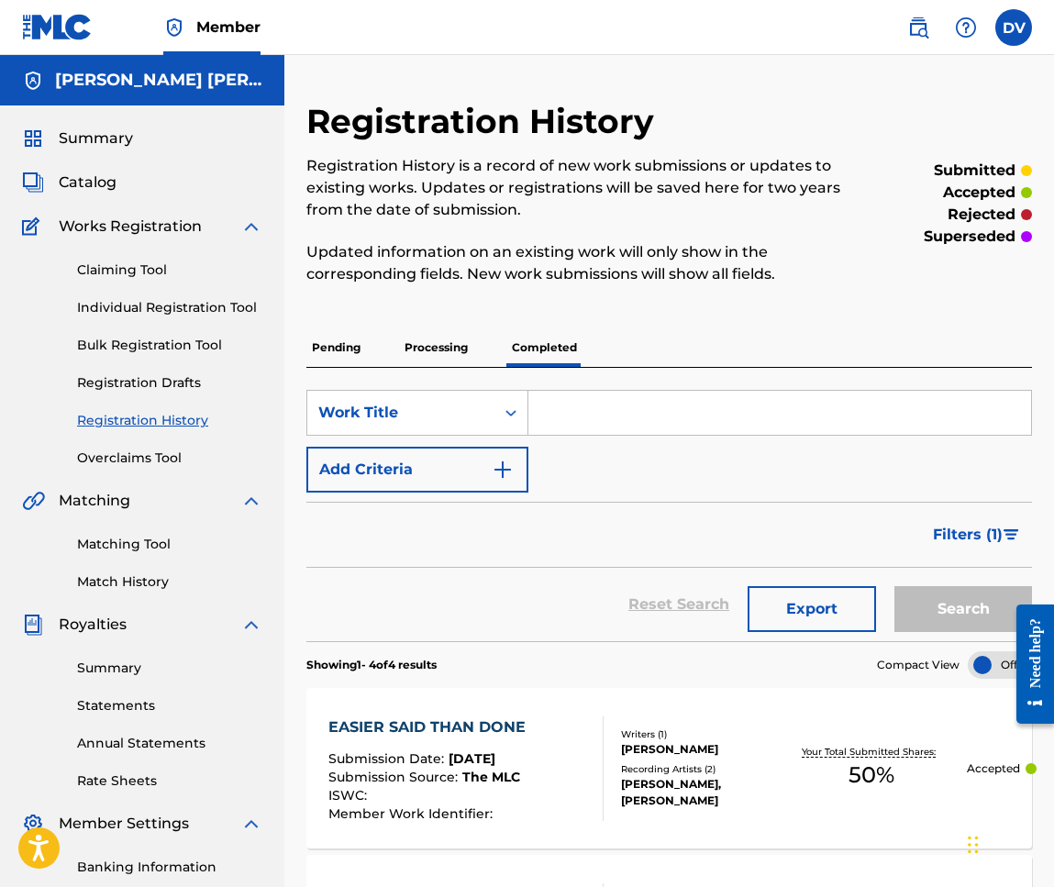
scroll to position [0, 0]
click at [112, 341] on link "Bulk Registration Tool" at bounding box center [169, 345] width 185 height 19
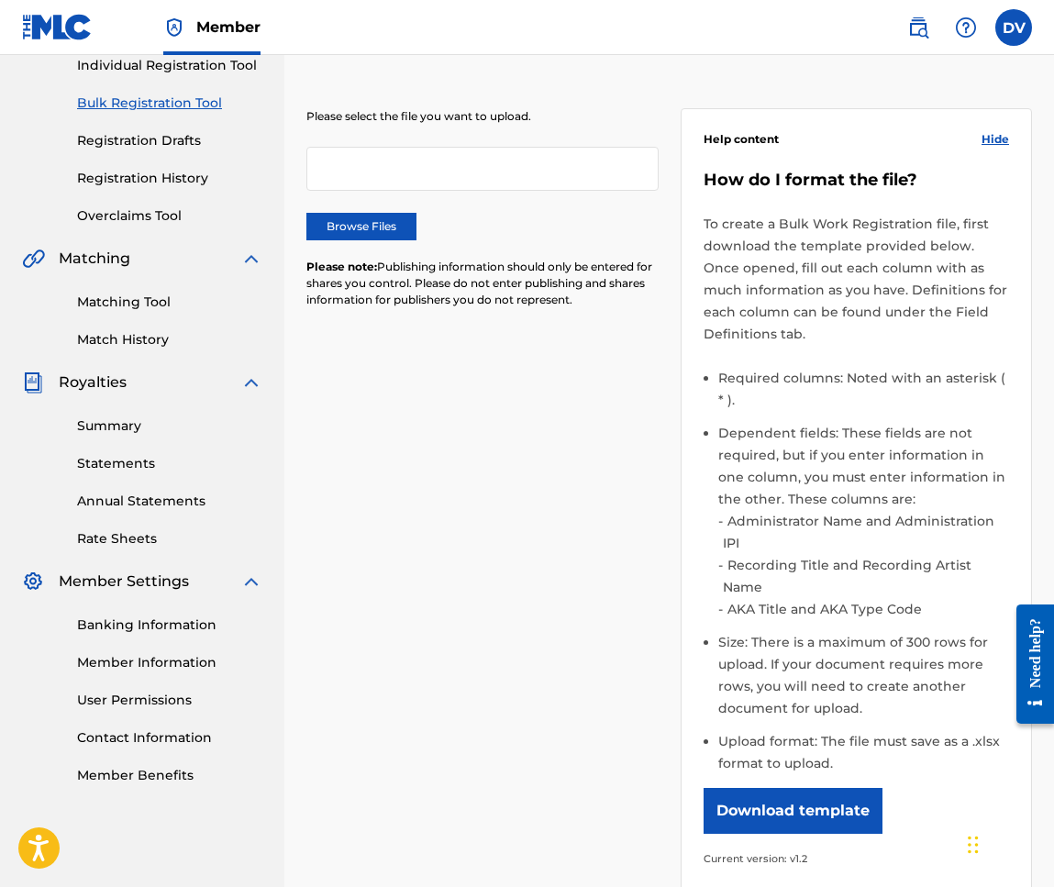
scroll to position [243, 0]
click at [778, 787] on button "Download template" at bounding box center [793, 810] width 179 height 46
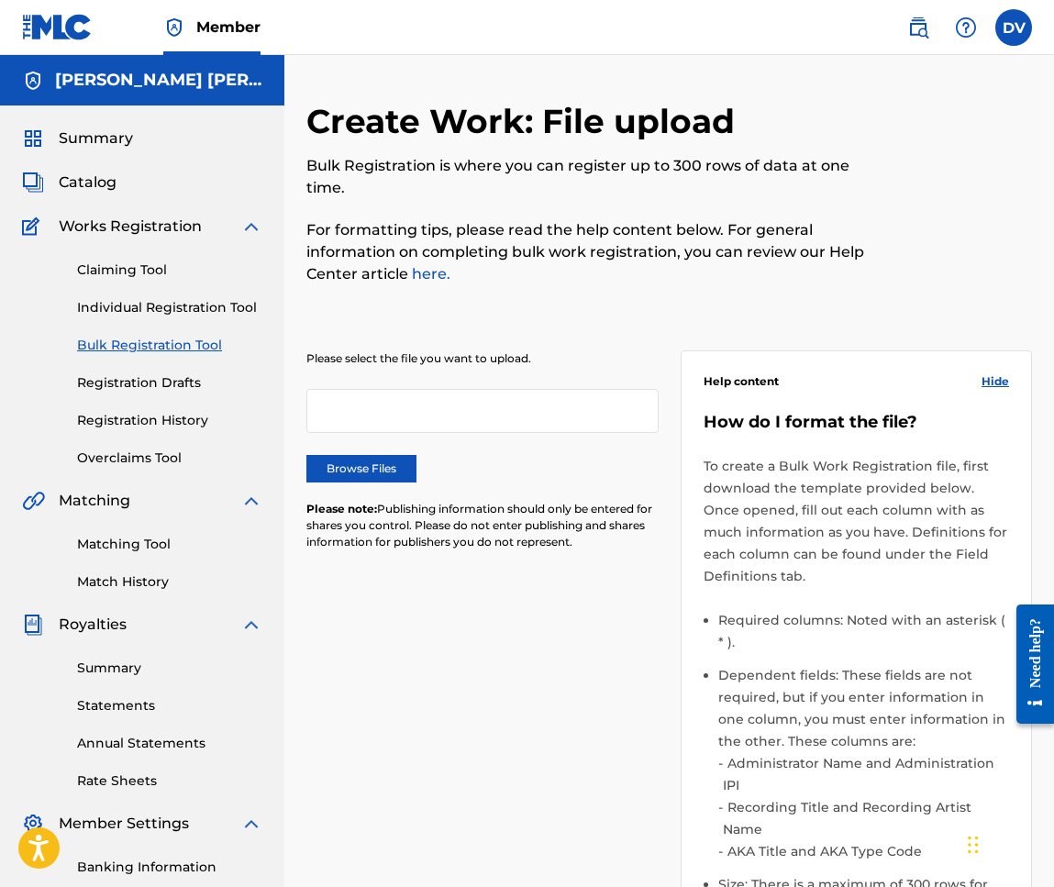
scroll to position [0, 0]
click at [67, 193] on span "Catalog" at bounding box center [88, 183] width 58 height 22
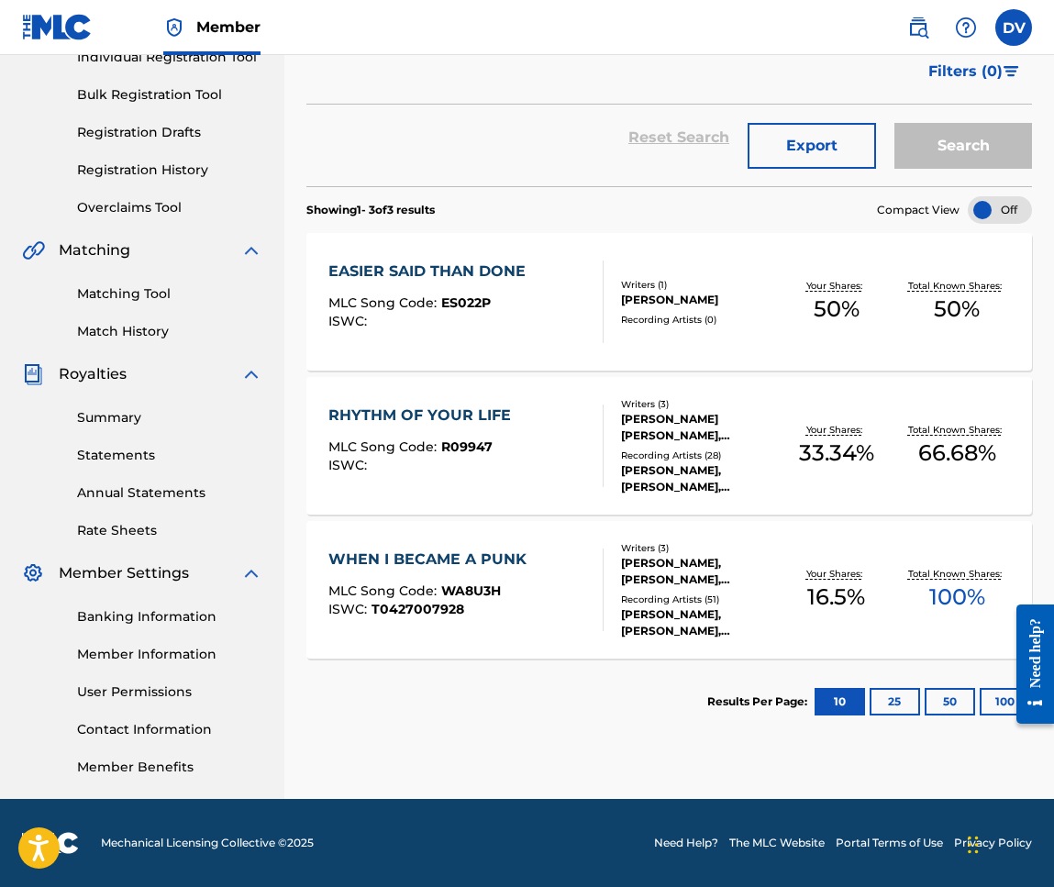
scroll to position [250, 0]
click at [894, 703] on button "25" at bounding box center [895, 702] width 50 height 28
click at [799, 150] on button "Export" at bounding box center [812, 146] width 128 height 46
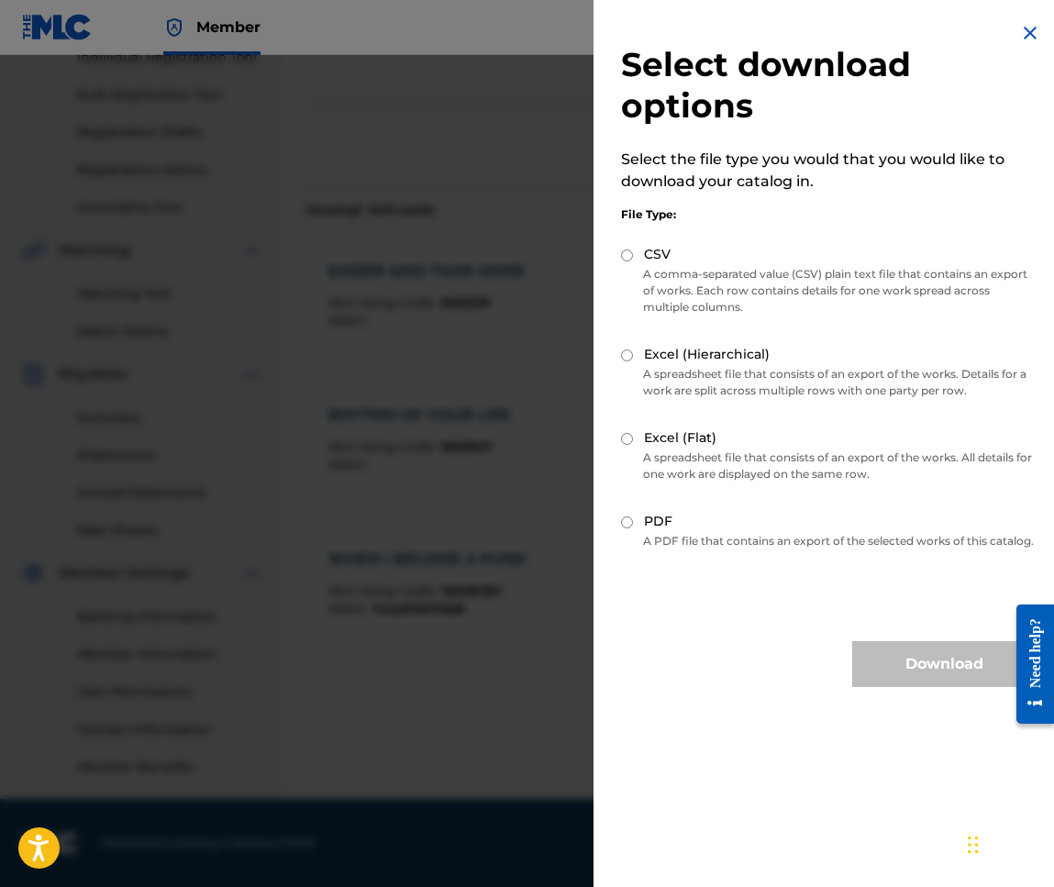
click at [627, 250] on input "CSV" at bounding box center [627, 256] width 12 height 12
radio input "true"
click at [930, 675] on button "Download" at bounding box center [943, 664] width 183 height 46
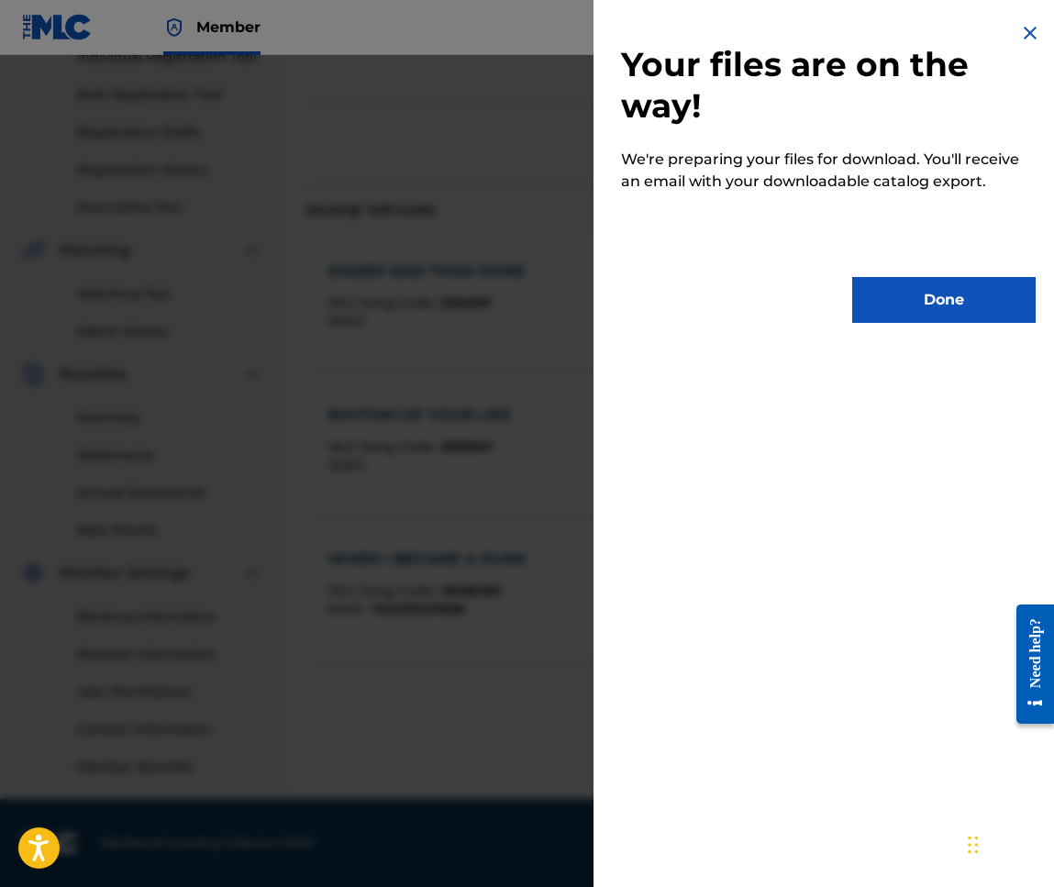
click at [812, 573] on div "Your files are on the way! We're preparing your files for download. You'll rece…" at bounding box center [829, 443] width 470 height 887
click at [931, 306] on button "Done" at bounding box center [943, 300] width 183 height 46
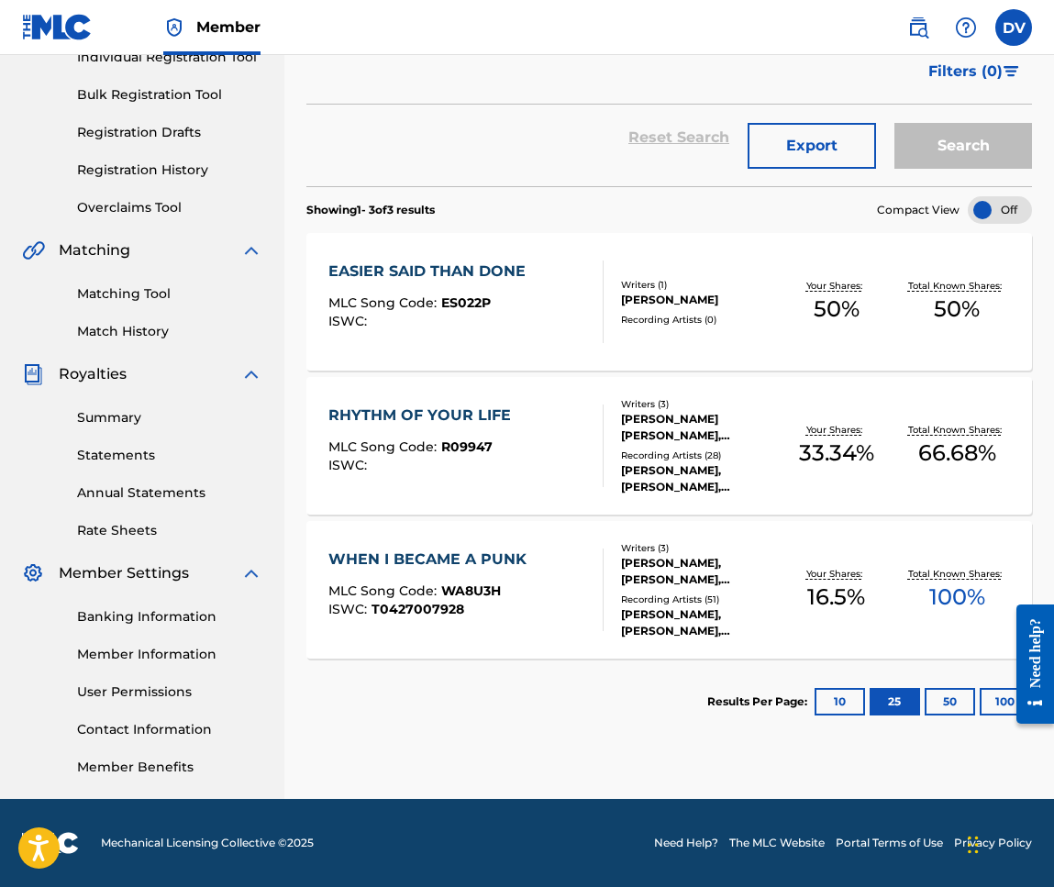
click at [929, 25] on link at bounding box center [918, 27] width 37 height 37
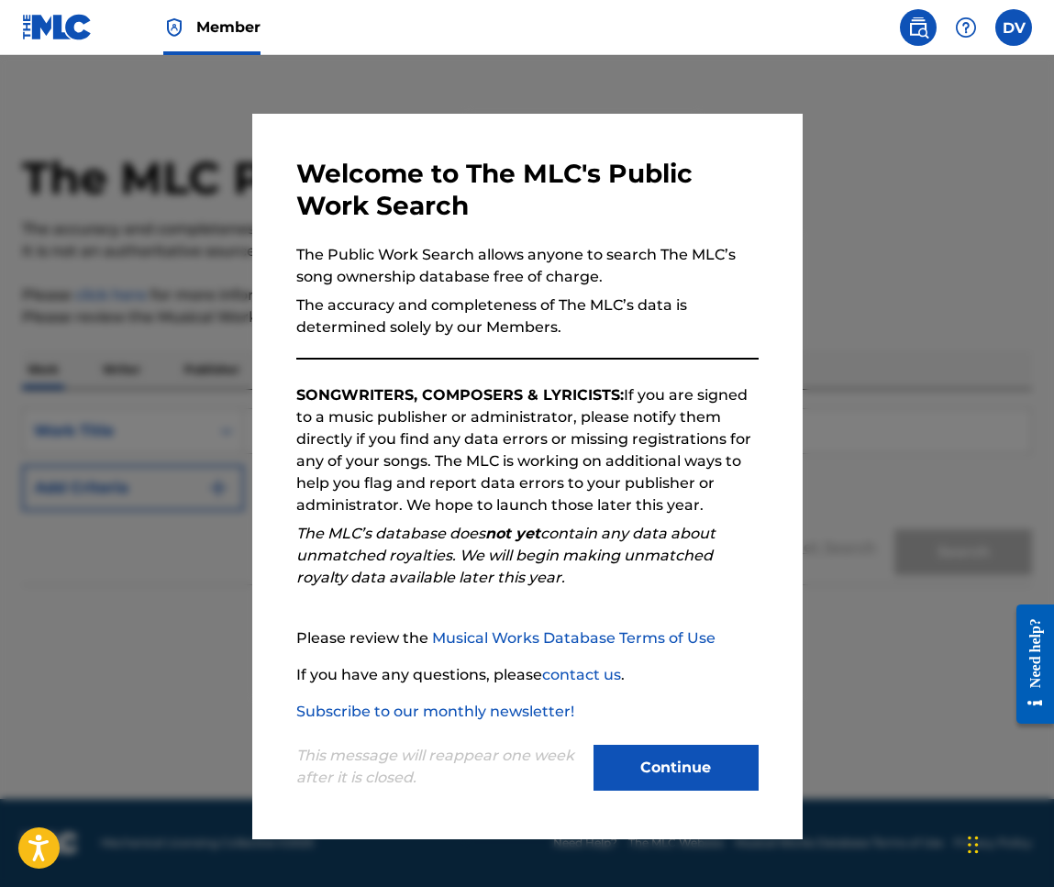
click at [640, 759] on button "Continue" at bounding box center [676, 768] width 165 height 46
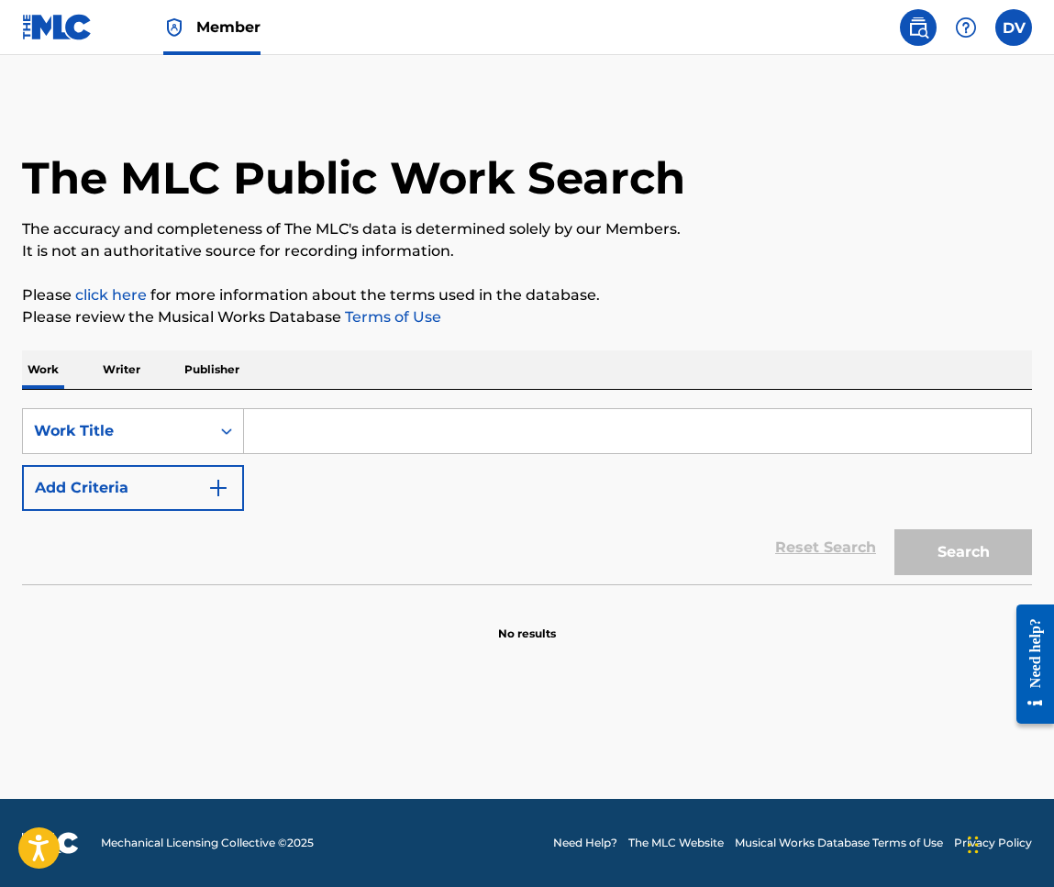
click at [131, 365] on p "Writer" at bounding box center [121, 369] width 49 height 39
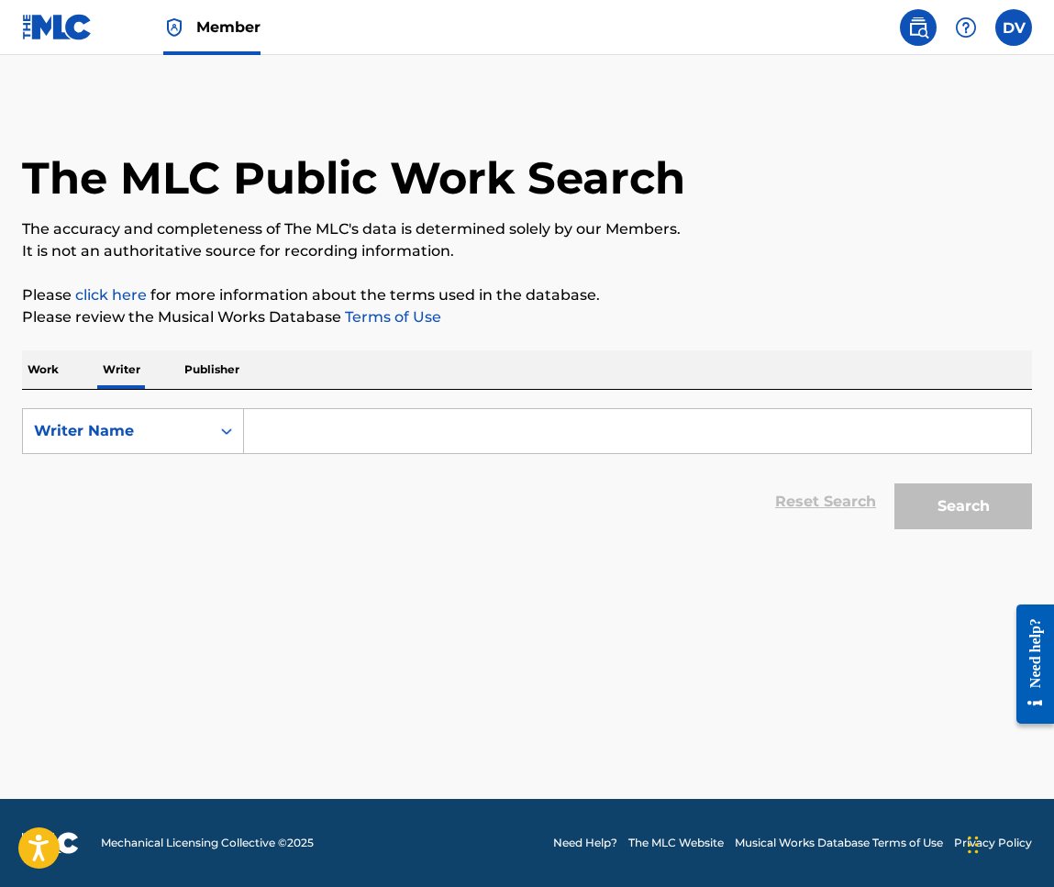
click at [189, 369] on p "Publisher" at bounding box center [212, 369] width 66 height 39
click at [114, 362] on p "Writer" at bounding box center [121, 369] width 49 height 39
click at [296, 408] on div "Search Form" at bounding box center [638, 431] width 788 height 46
click at [321, 448] on input "Search Form" at bounding box center [637, 431] width 787 height 44
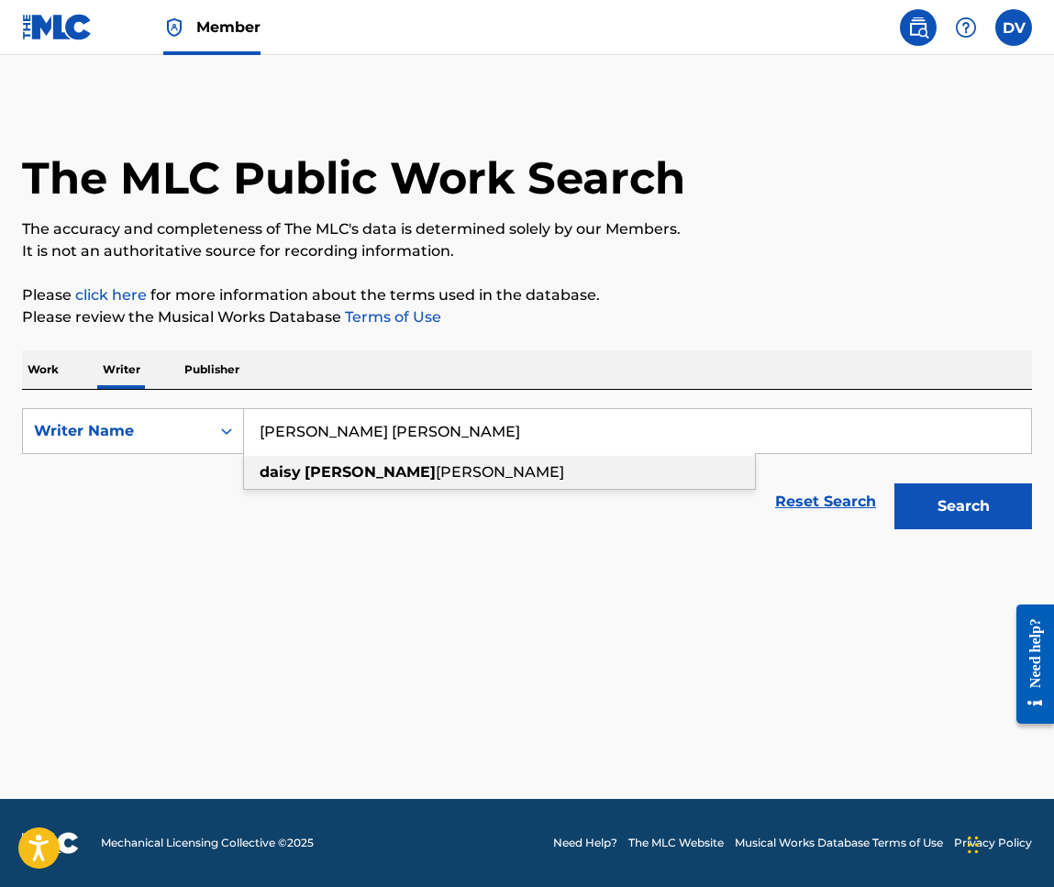
click at [315, 470] on strong "lourdes" at bounding box center [370, 471] width 131 height 17
type input "daisy lourdes daisy villa"
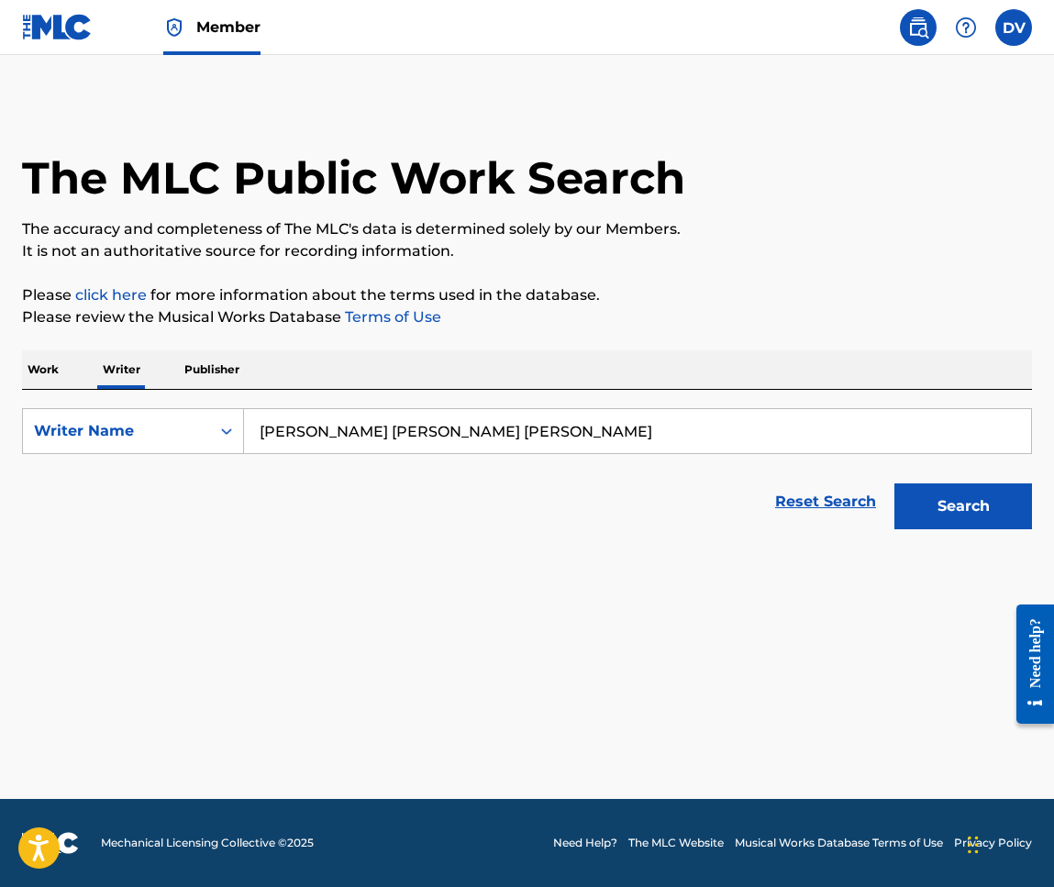
click at [954, 508] on button "Search" at bounding box center [963, 506] width 138 height 46
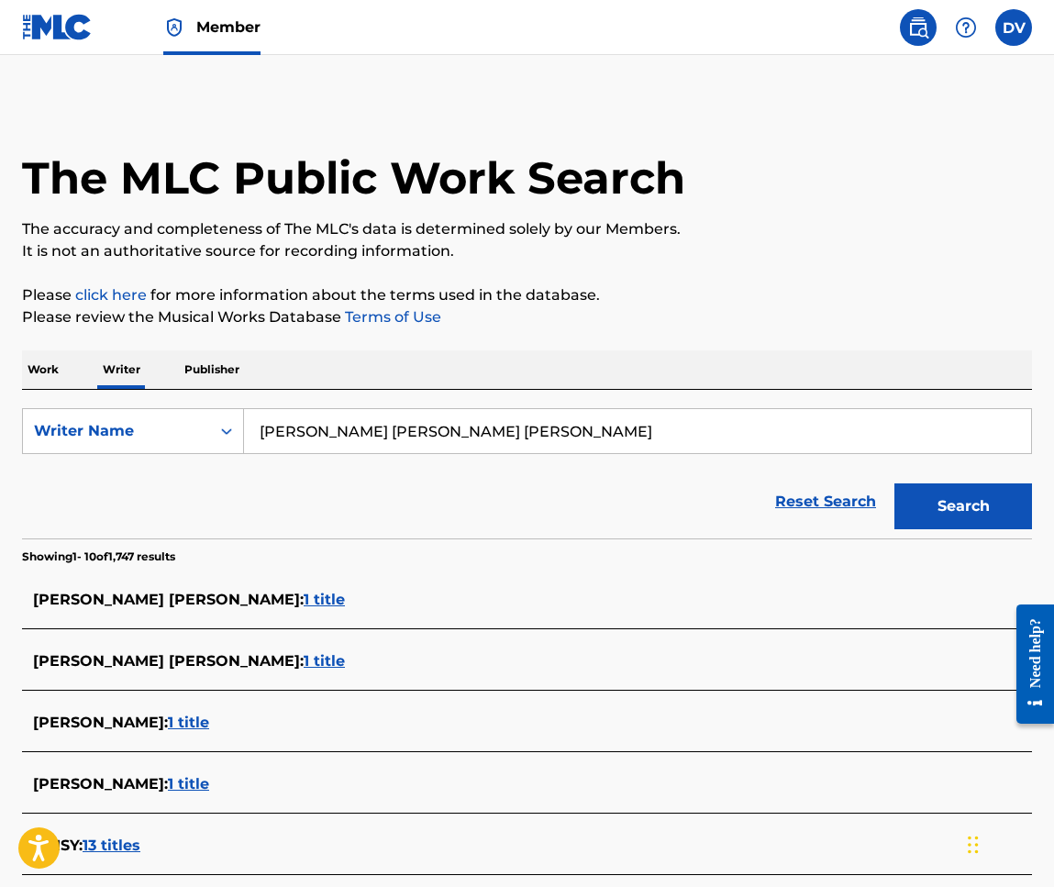
scroll to position [12, 0]
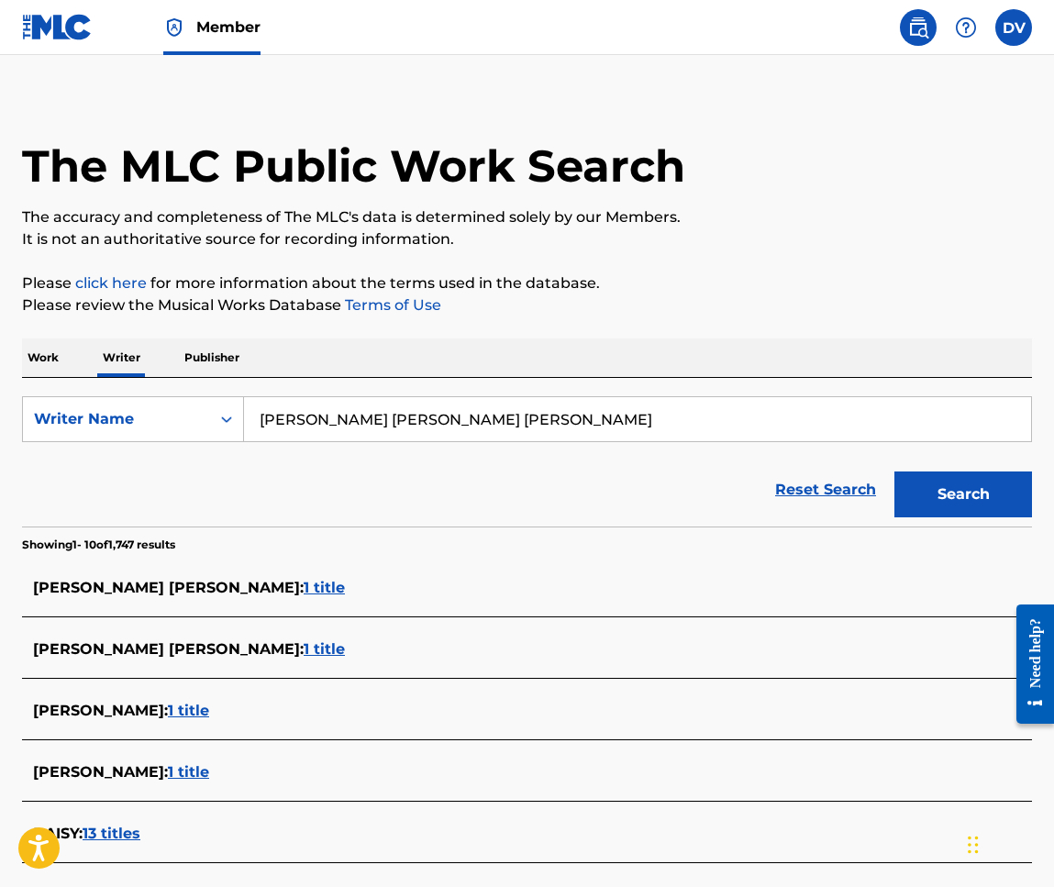
click at [109, 591] on span "DAISY LORDES VILLA :" at bounding box center [168, 587] width 271 height 17
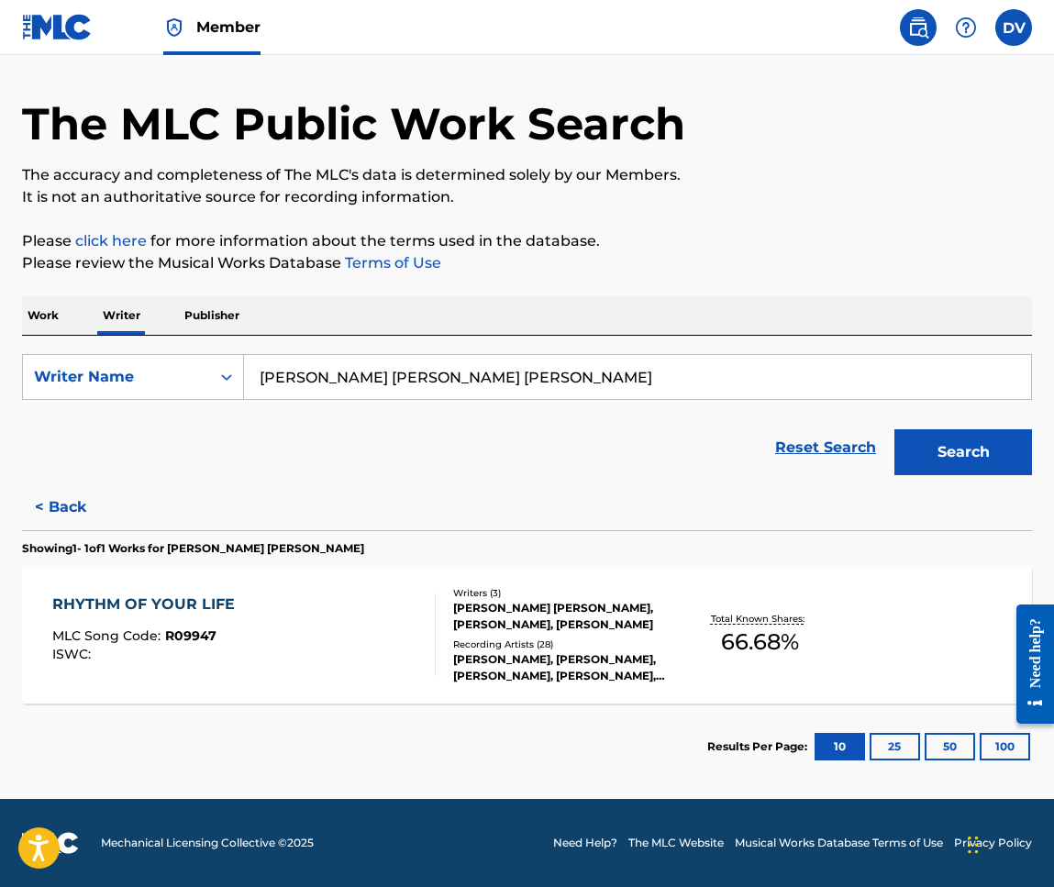
scroll to position [54, 0]
click at [772, 658] on span "66.68 %" at bounding box center [760, 642] width 78 height 33
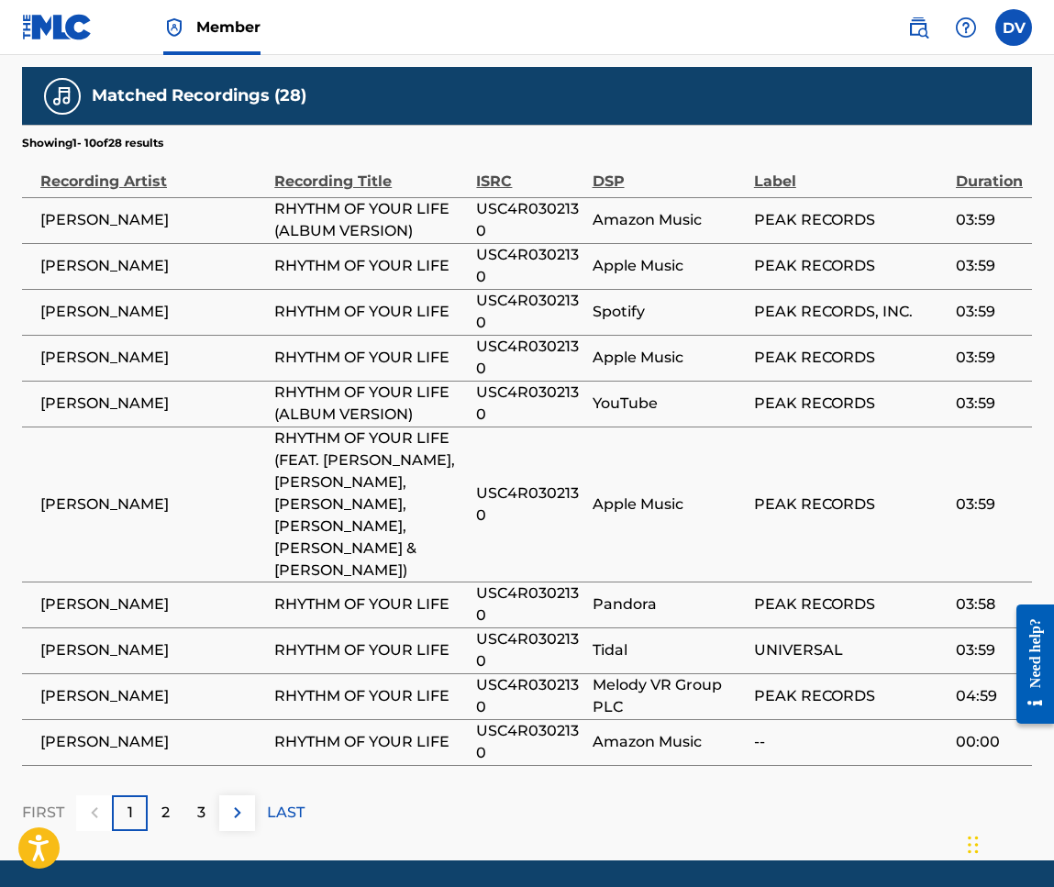
scroll to position [1352, 0]
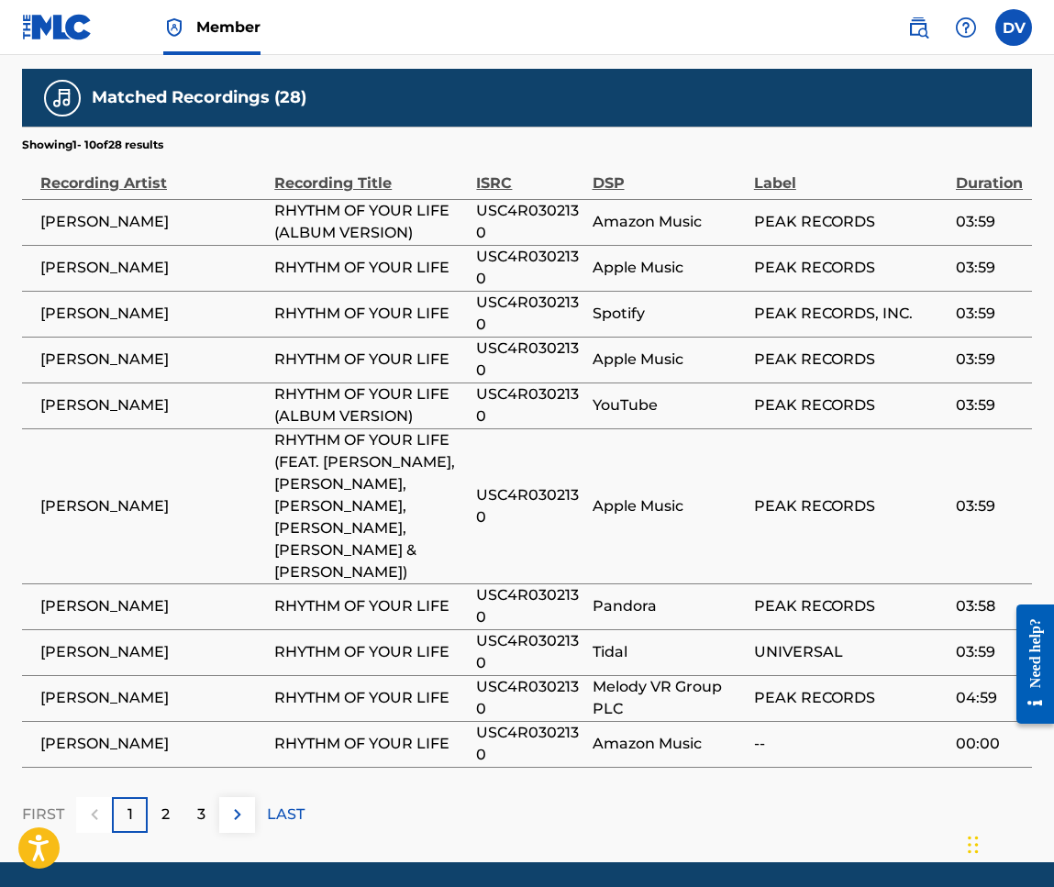
click at [166, 804] on p "2" at bounding box center [165, 815] width 8 height 22
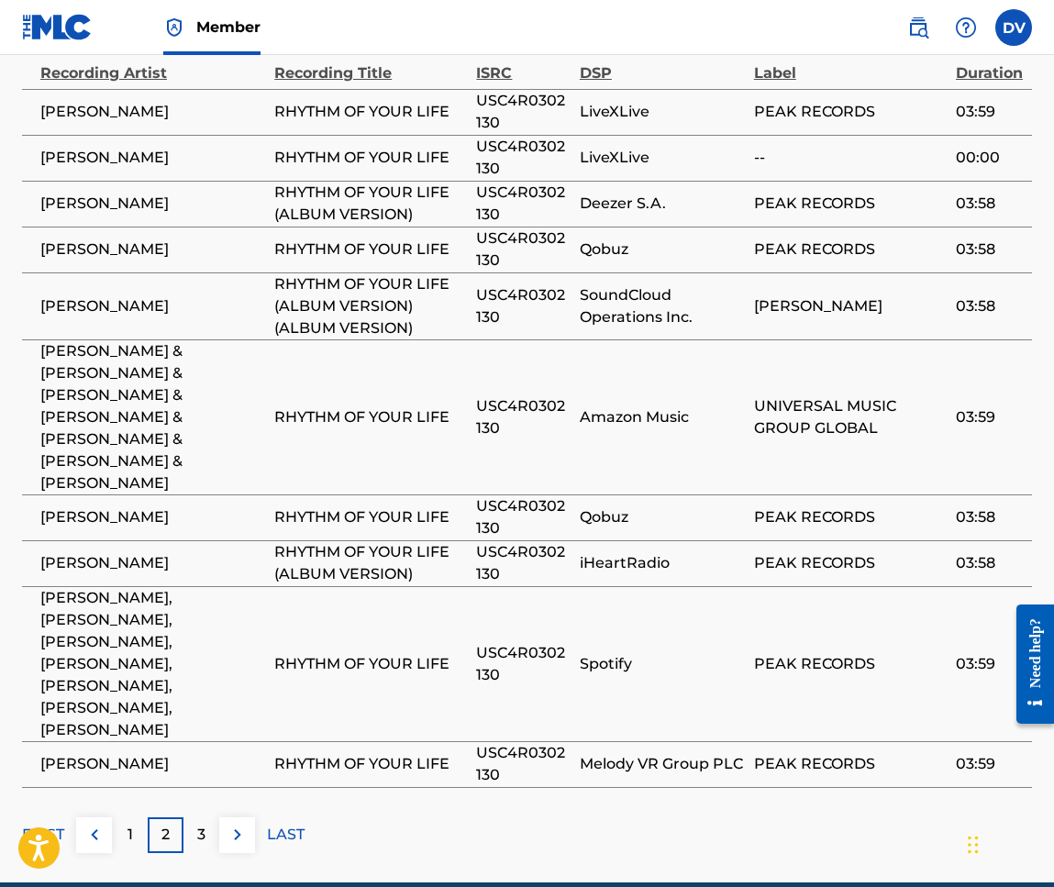
scroll to position [1461, 0]
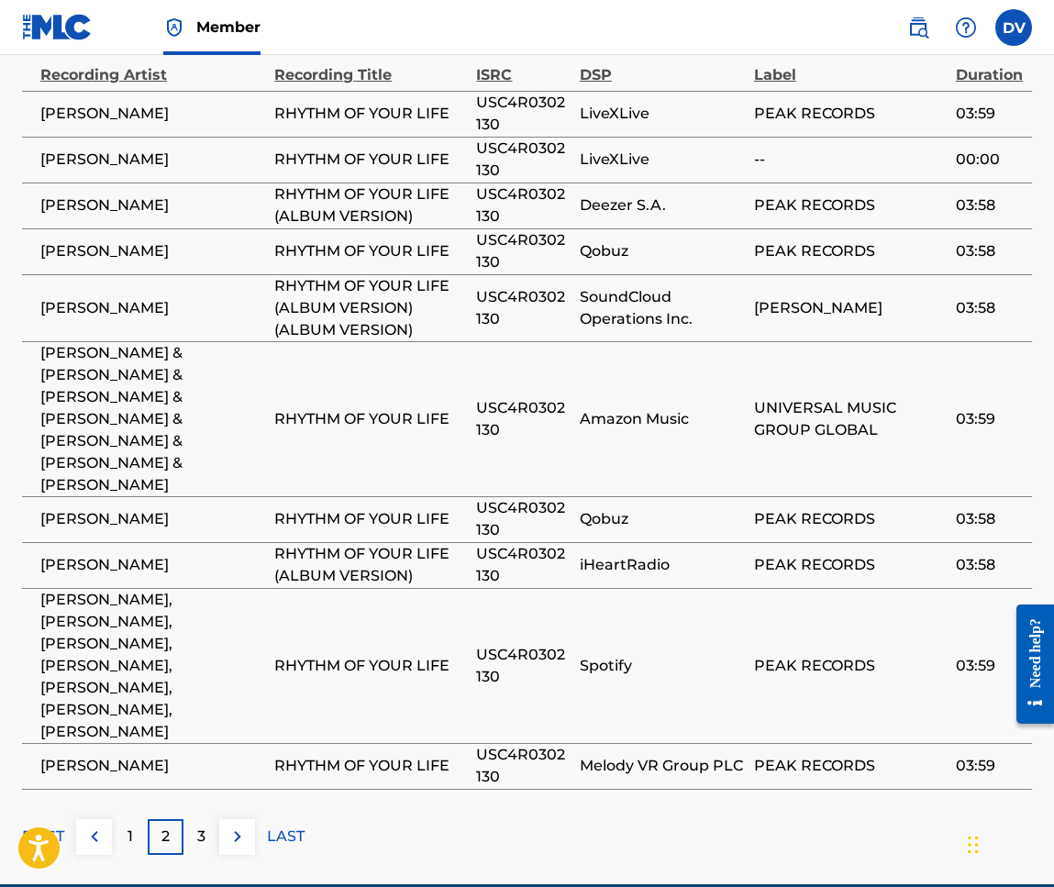
click at [211, 819] on div "3" at bounding box center [201, 837] width 36 height 36
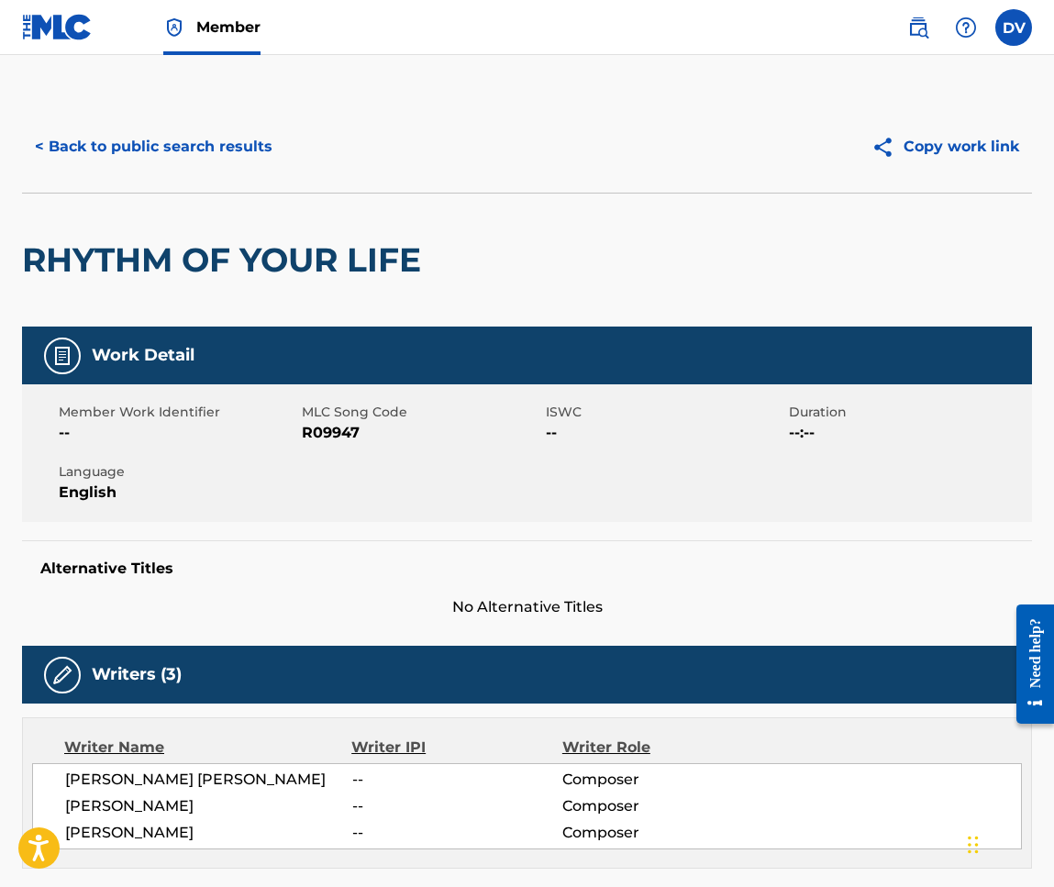
scroll to position [0, 0]
click at [57, 146] on button "< Back to public search results" at bounding box center [153, 147] width 263 height 46
click at [897, 157] on img at bounding box center [888, 147] width 32 height 23
click at [28, 853] on icon "Open accessiBe: accessibility options, statement and help" at bounding box center [39, 847] width 22 height 29
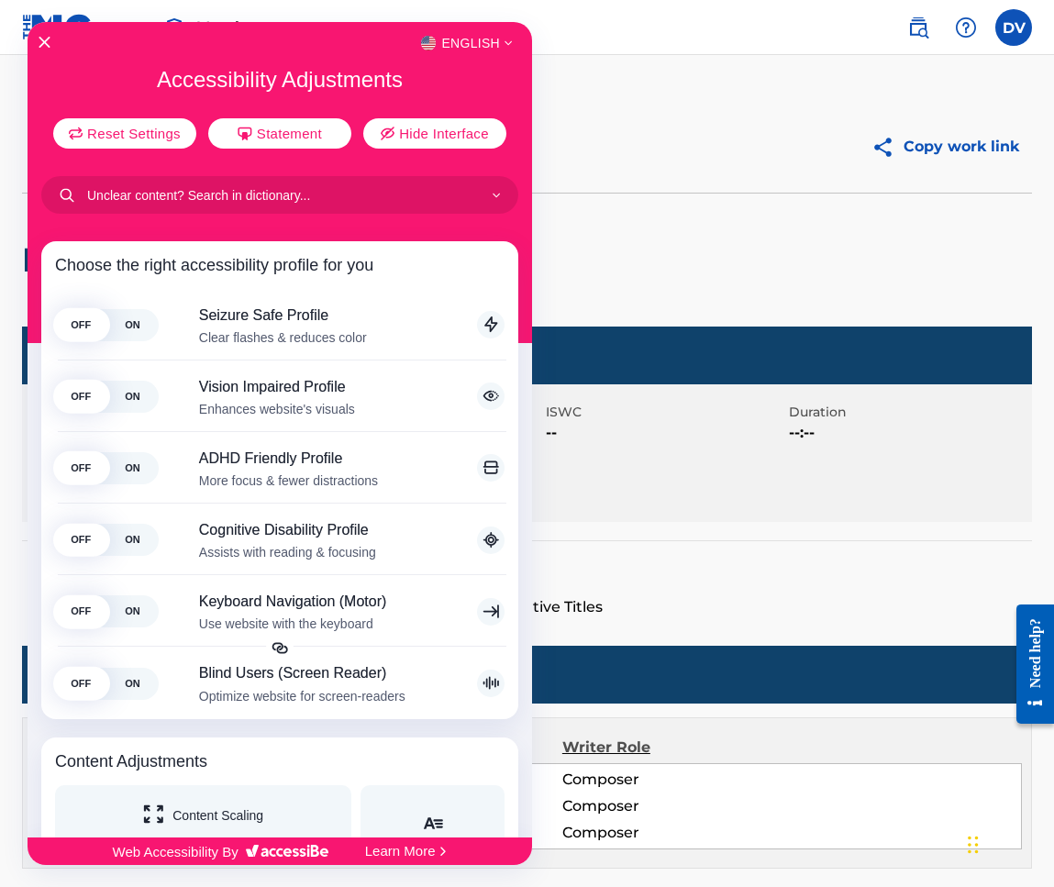
click at [38, 46] on div "English" at bounding box center [280, 43] width 505 height 24
click at [125, 472] on span "ON" at bounding box center [131, 468] width 51 height 32
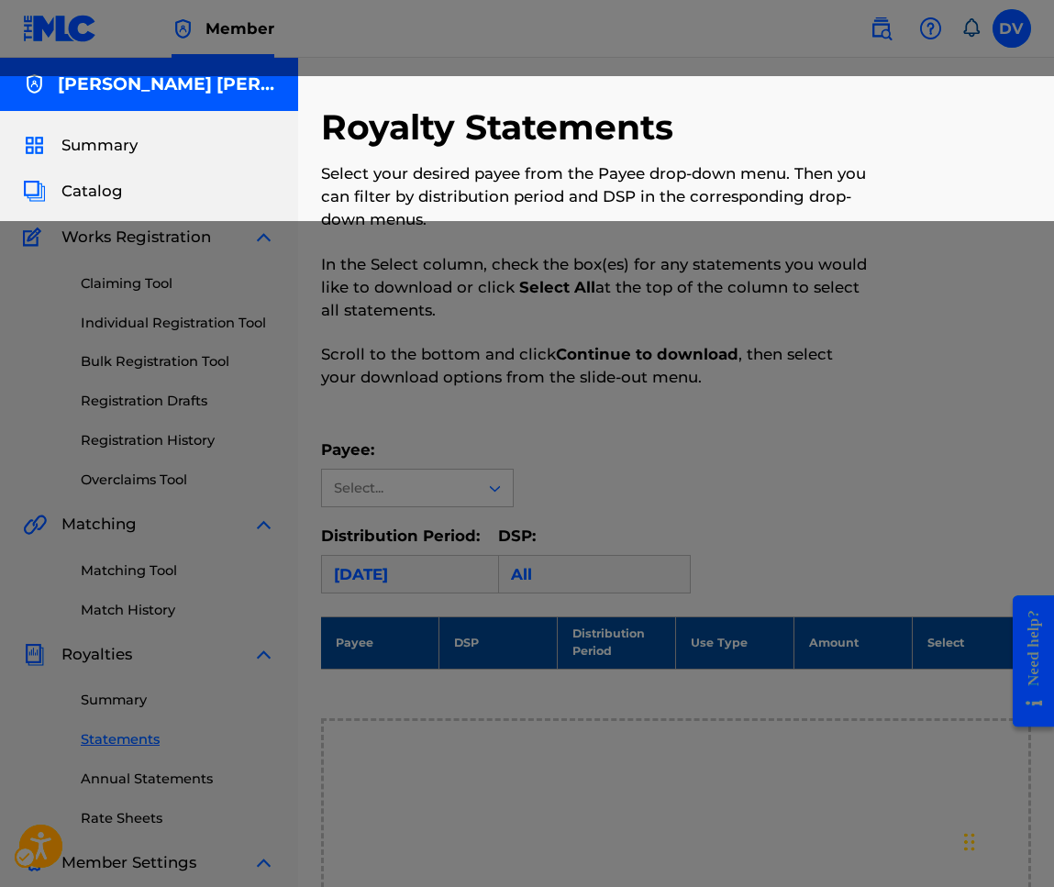
click at [70, 142] on span "Summary" at bounding box center [99, 145] width 76 height 23
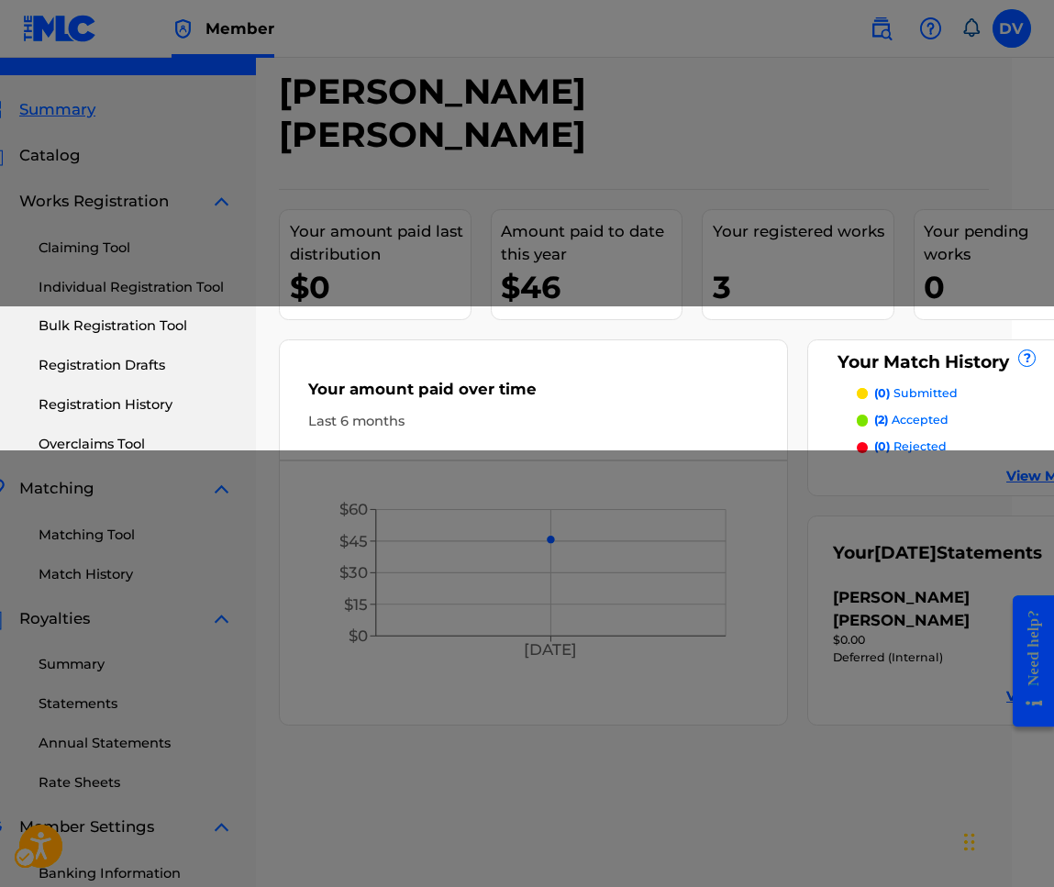
scroll to position [39, 41]
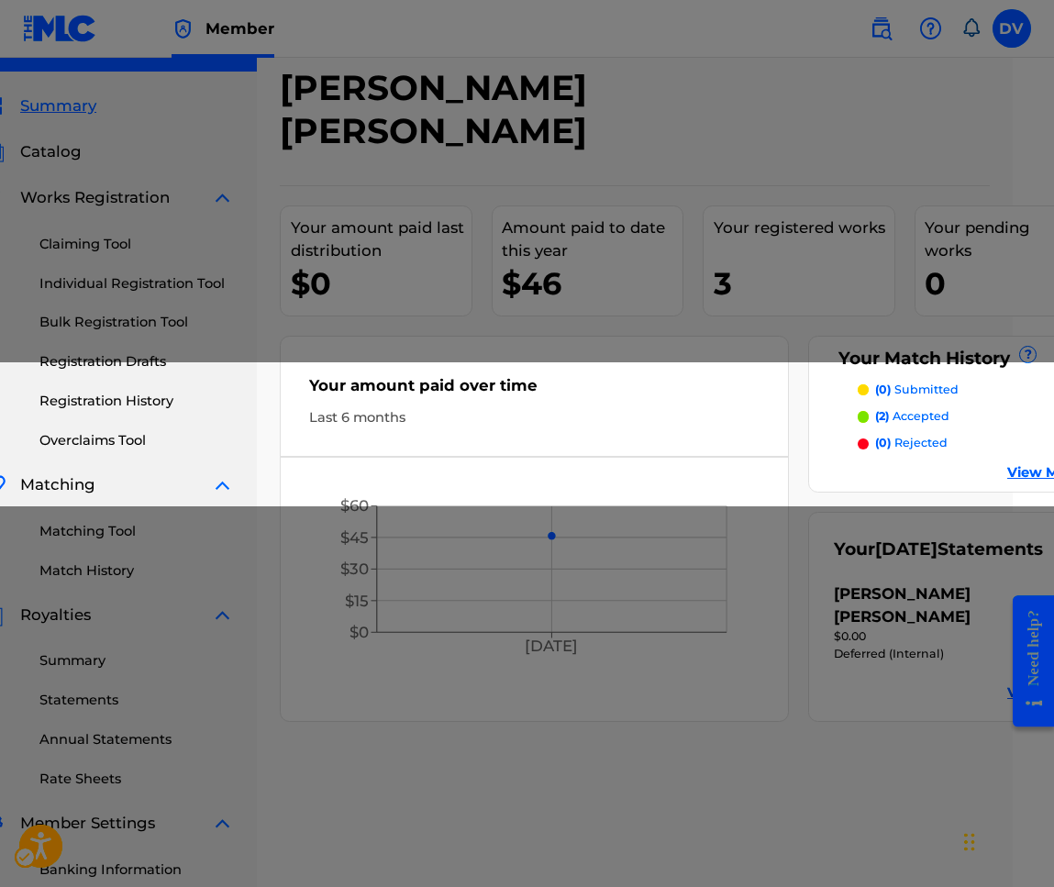
click at [1007, 462] on link "View More" at bounding box center [1044, 472] width 74 height 20
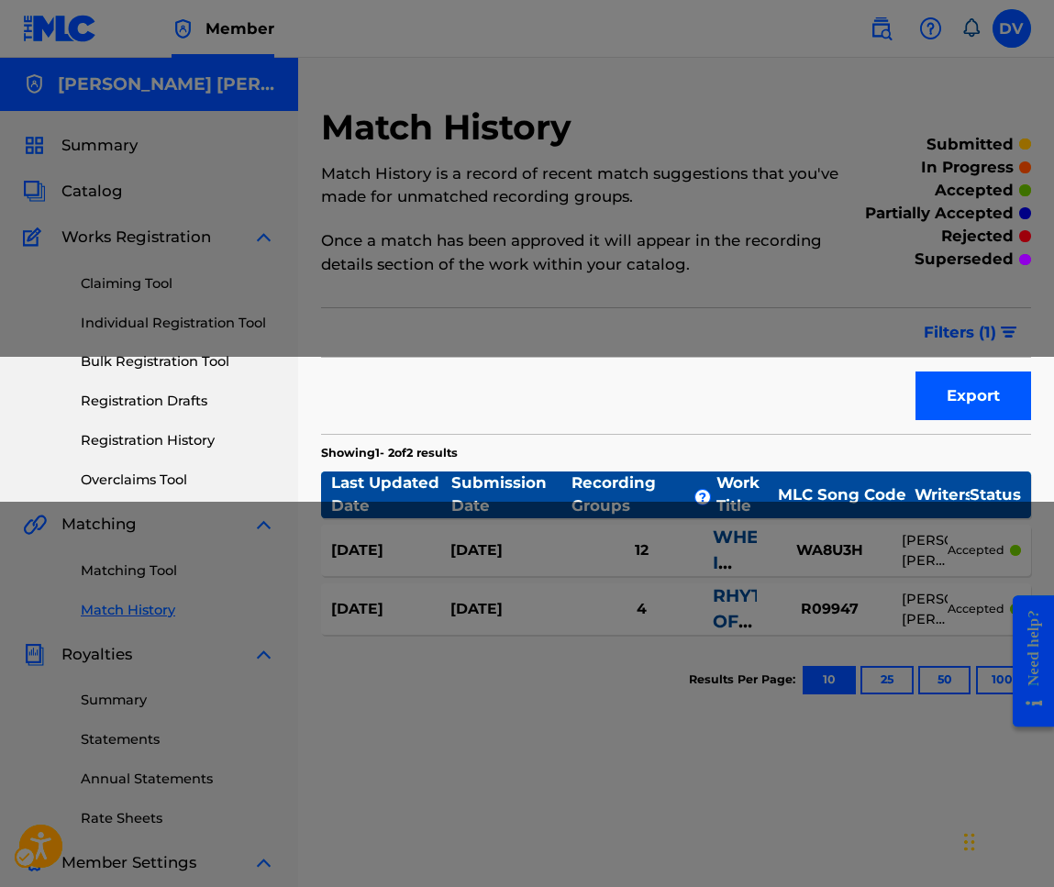
click at [107, 410] on link "Registration Drafts" at bounding box center [178, 401] width 194 height 20
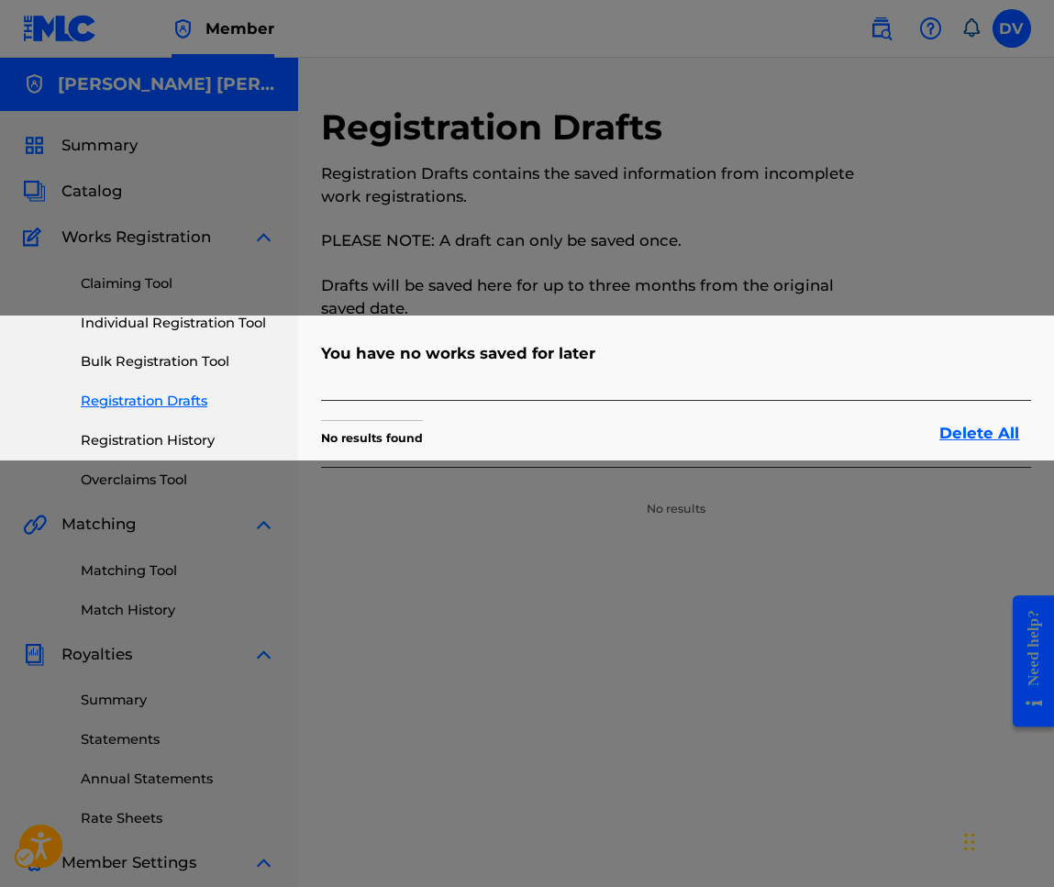
click at [111, 371] on link "Bulk Registration Tool" at bounding box center [178, 361] width 194 height 20
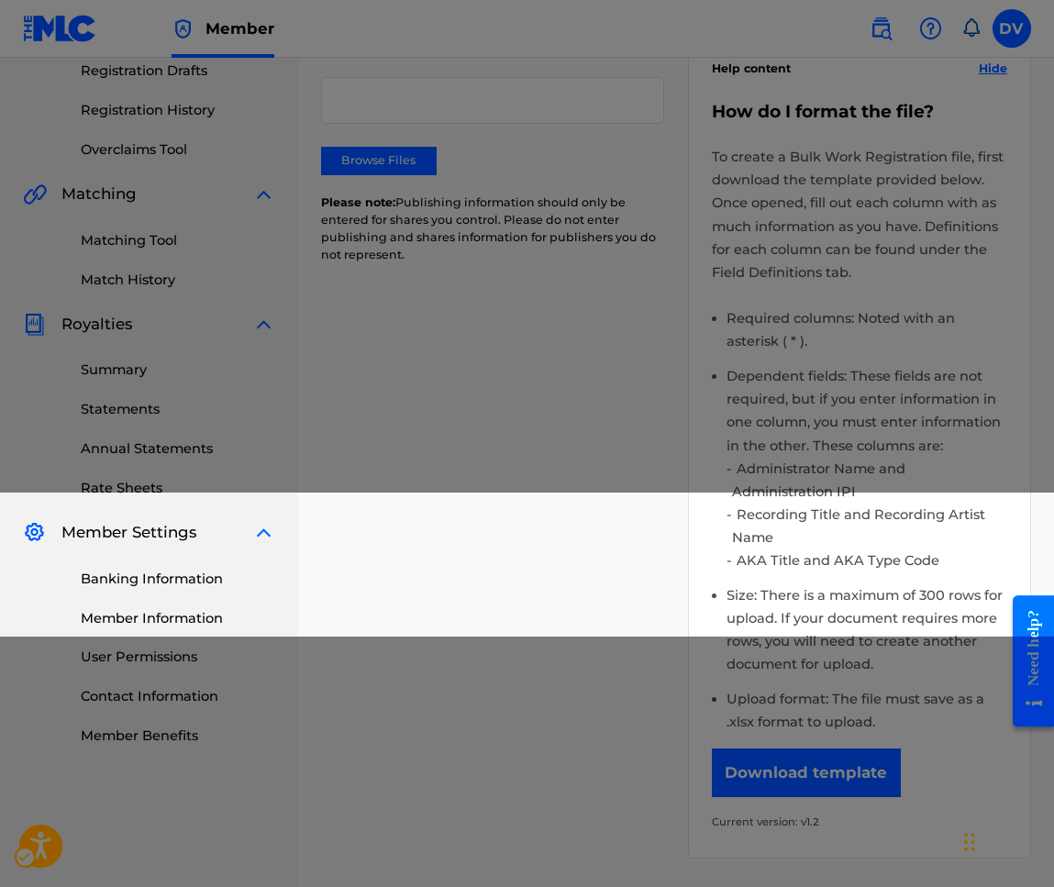
scroll to position [383, 0]
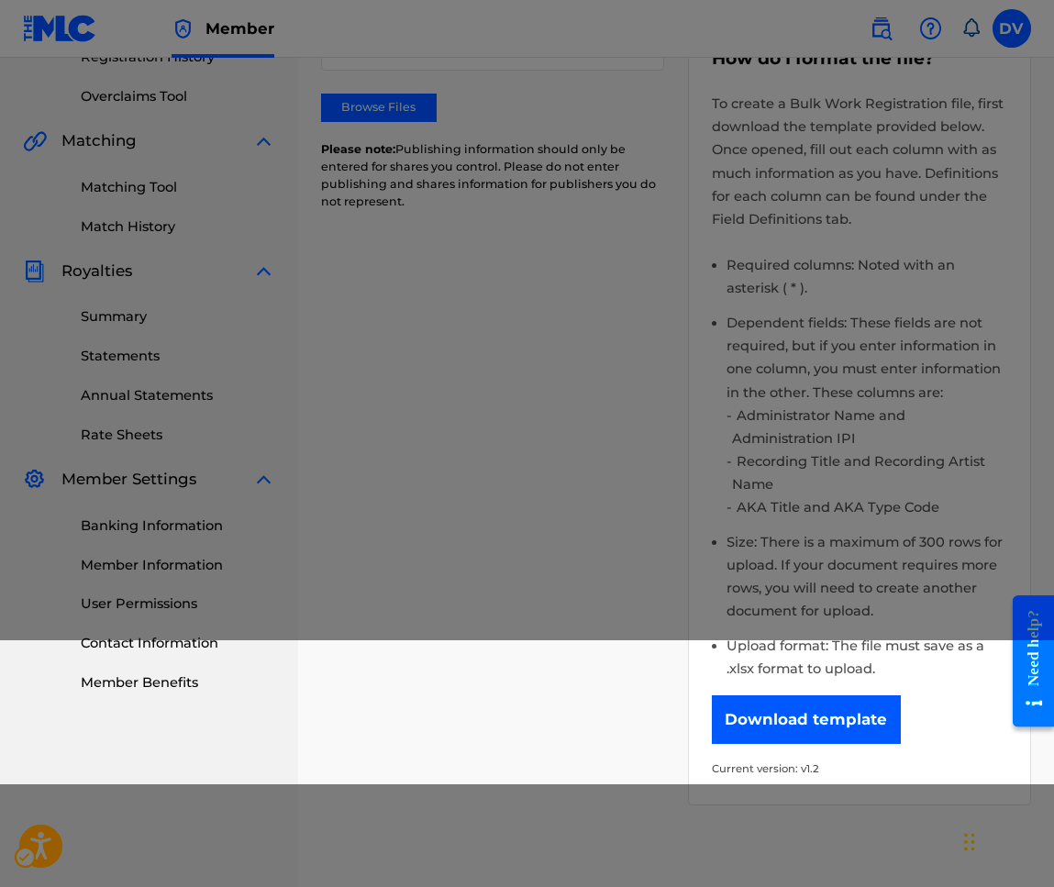
click at [836, 695] on button "Download template" at bounding box center [806, 719] width 189 height 48
